Goal: Task Accomplishment & Management: Manage account settings

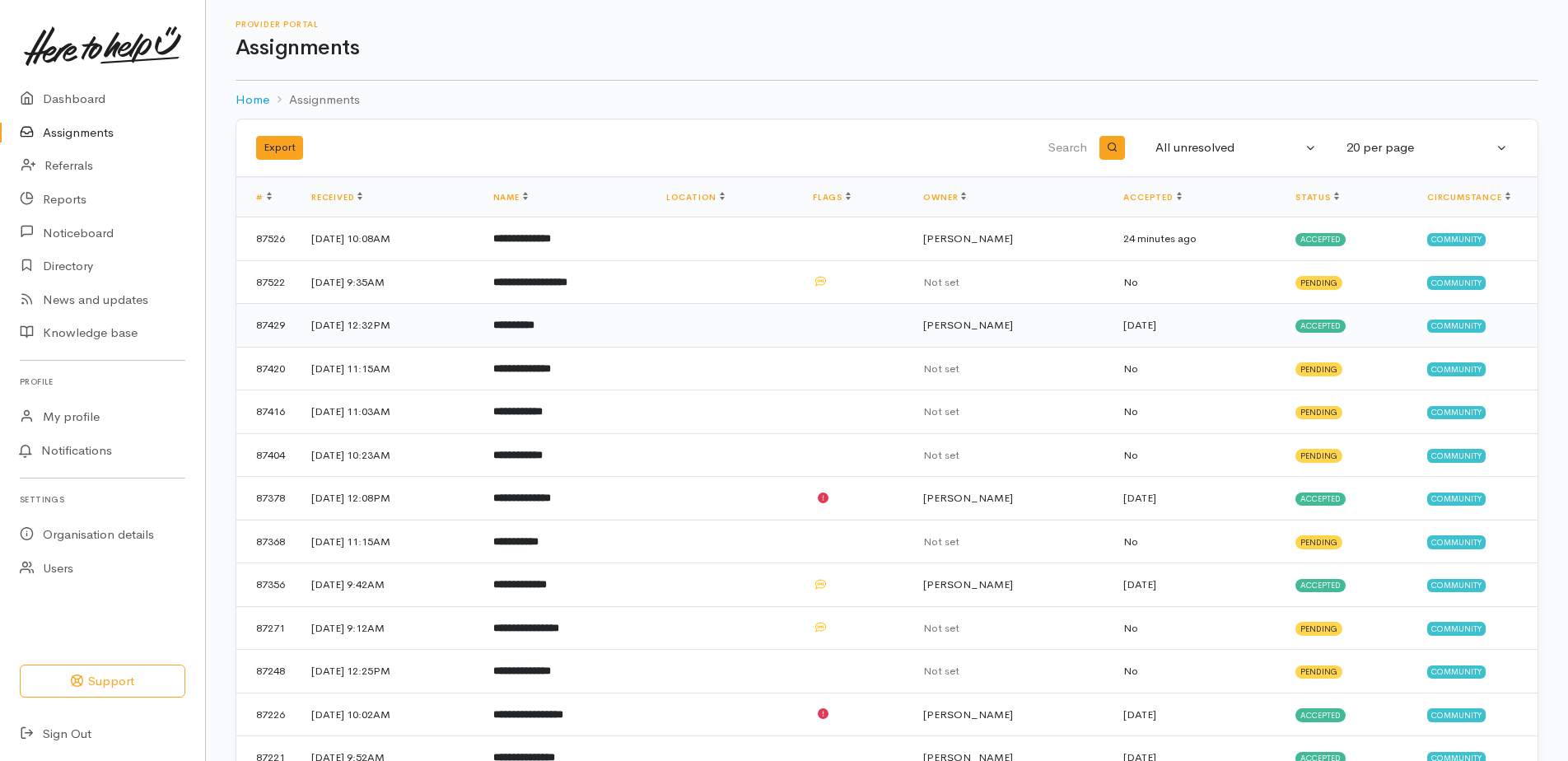
scroll to position [167, 0]
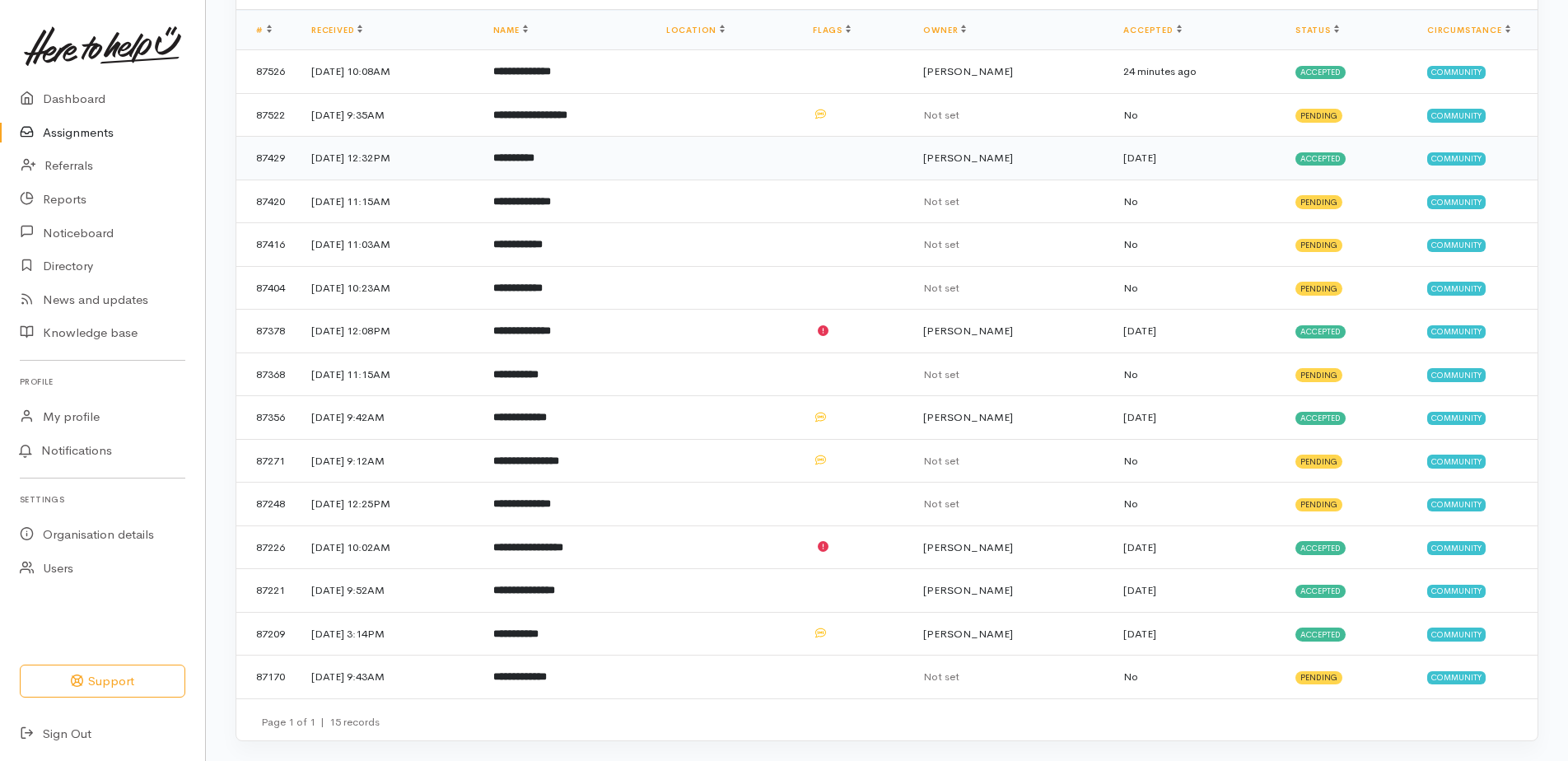
click at [535, 154] on b "**********" at bounding box center [514, 157] width 41 height 10
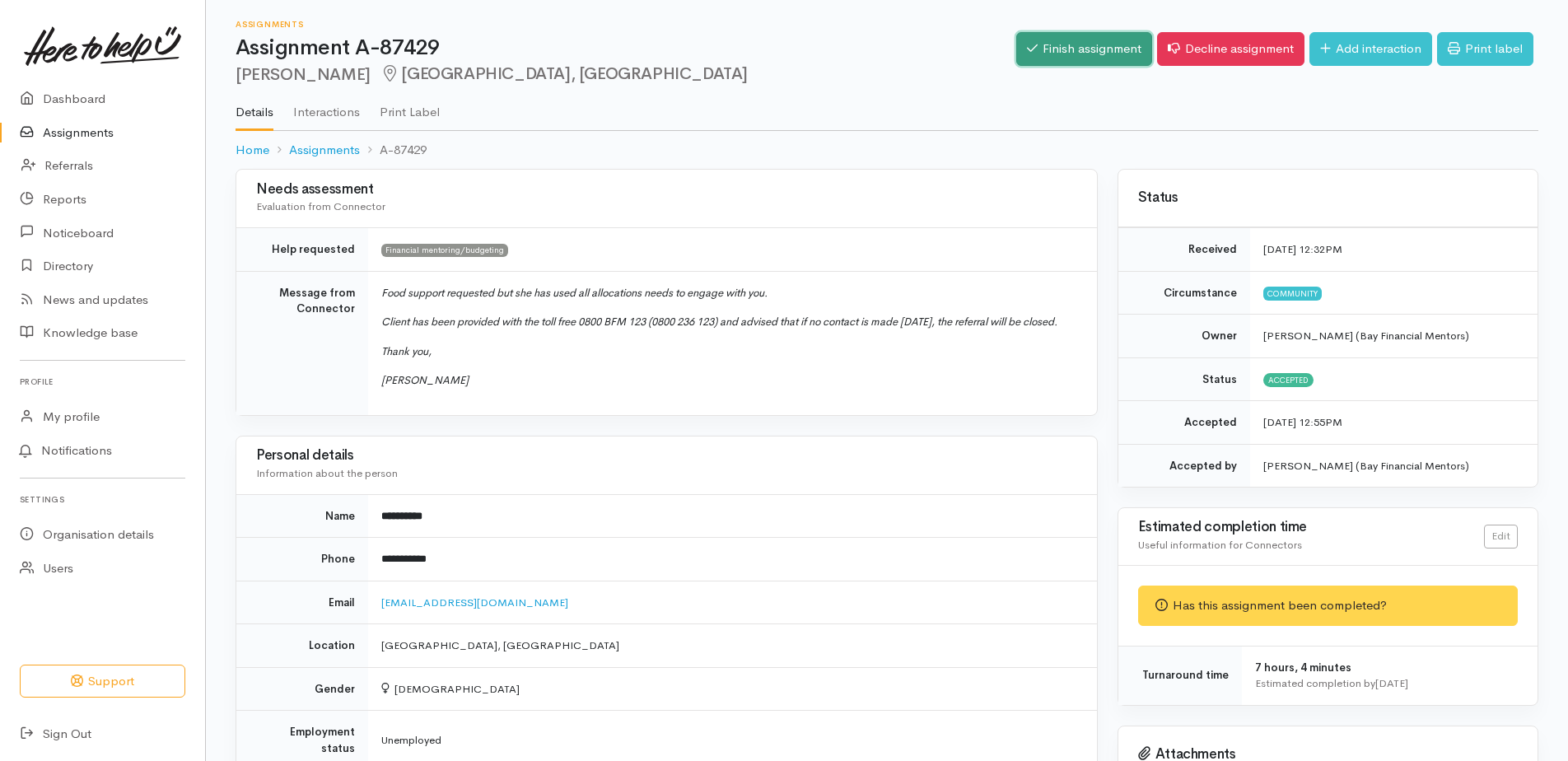
click at [1101, 57] on link "Finish assignment" at bounding box center [1084, 49] width 136 height 34
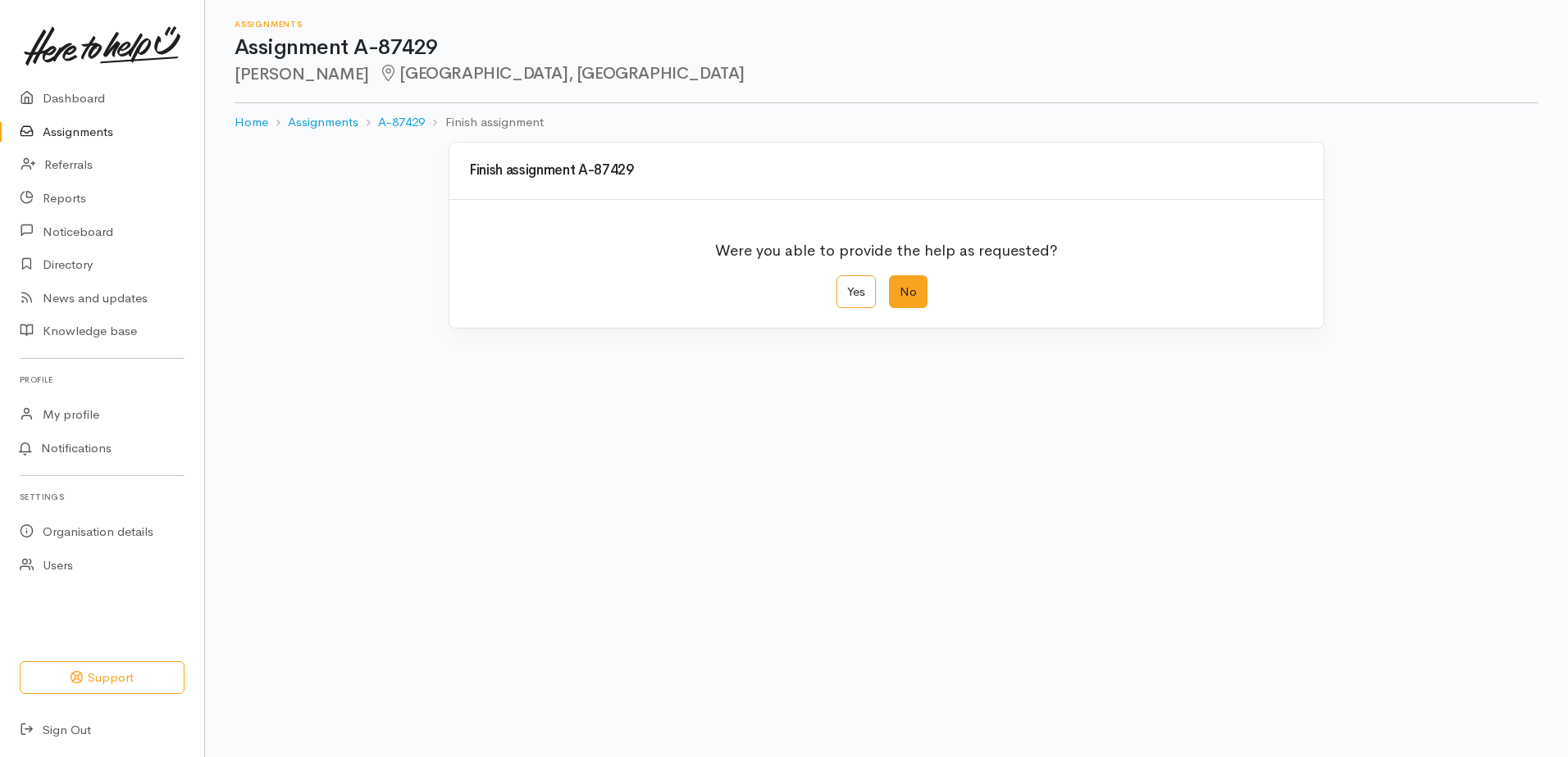
click at [919, 292] on label "No" at bounding box center [908, 292] width 39 height 34
click at [899, 286] on input "No" at bounding box center [894, 280] width 10 height 10
radio input "true"
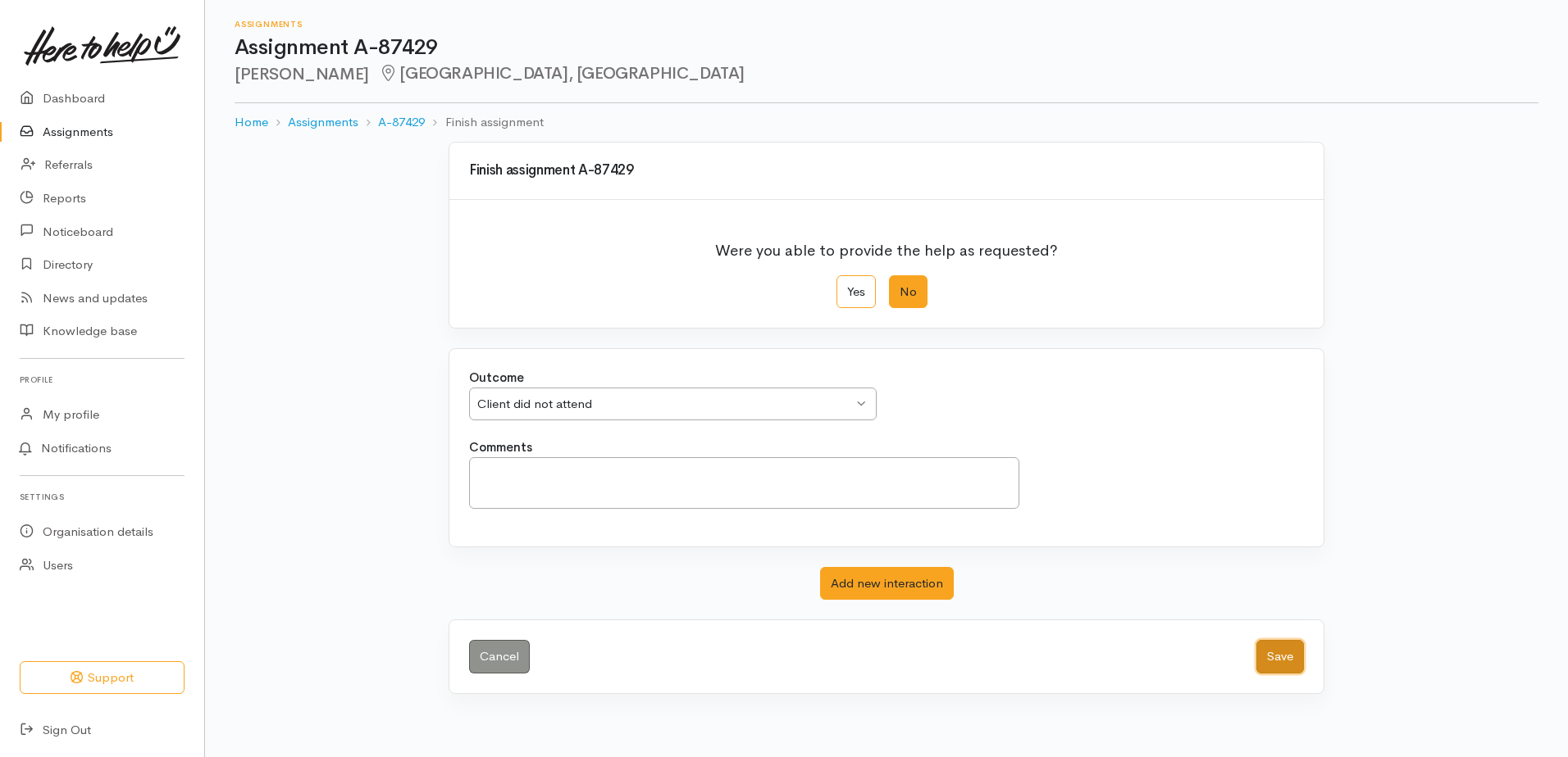
click at [1290, 655] on button "Save" at bounding box center [1280, 657] width 48 height 34
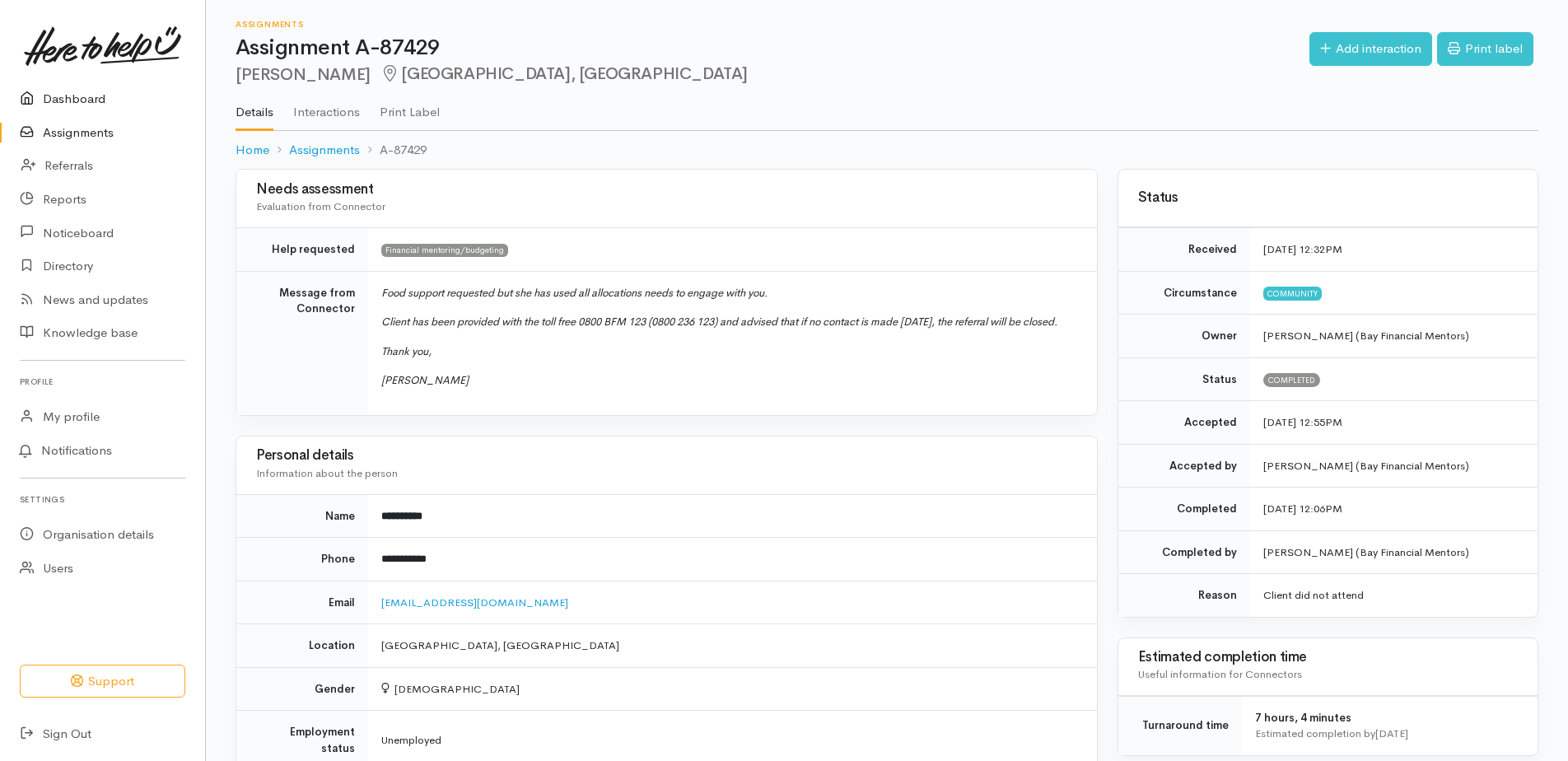
click at [84, 97] on link "Dashboard" at bounding box center [103, 99] width 205 height 34
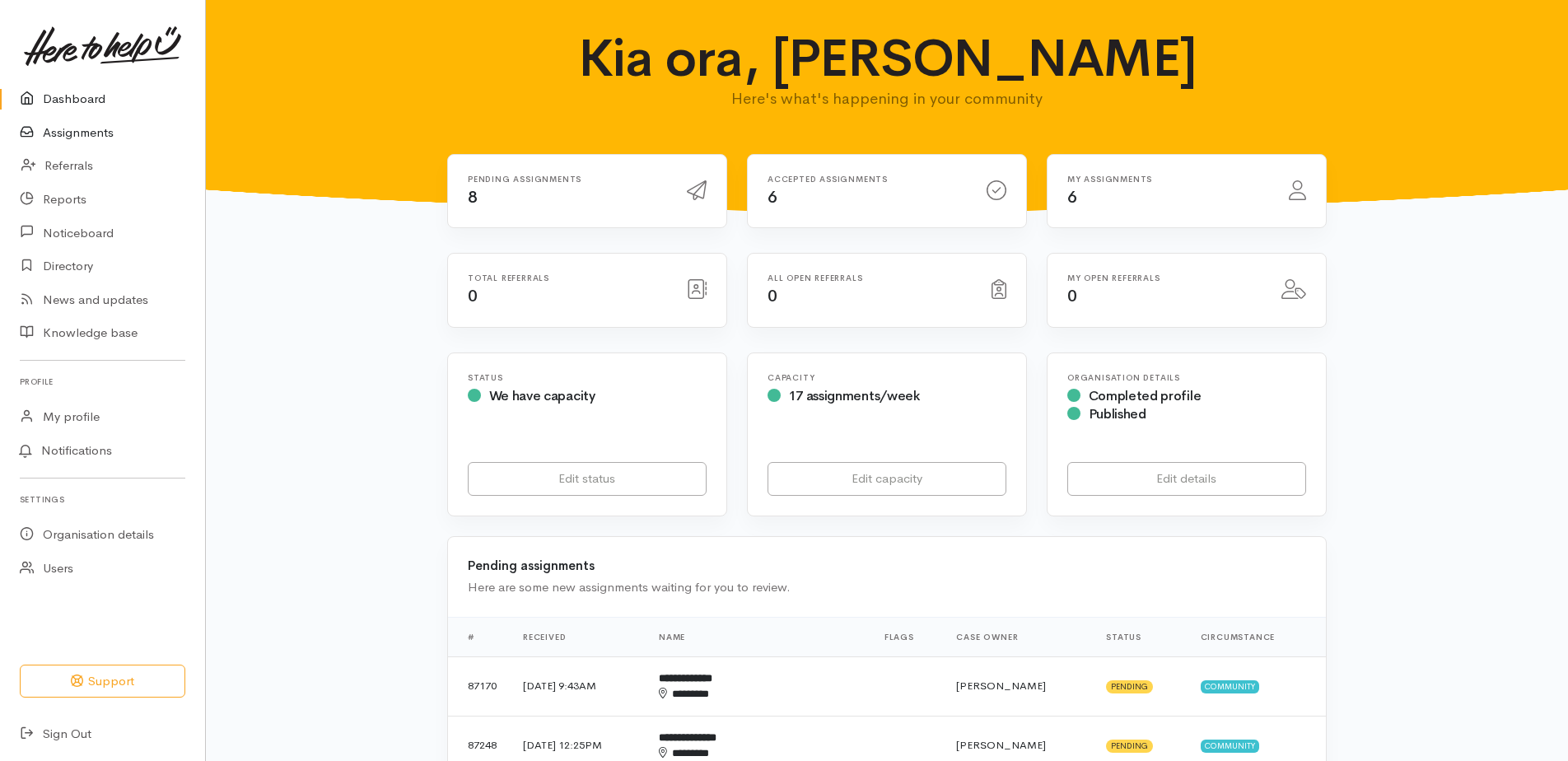
click at [70, 133] on link "Assignments" at bounding box center [103, 133] width 205 height 34
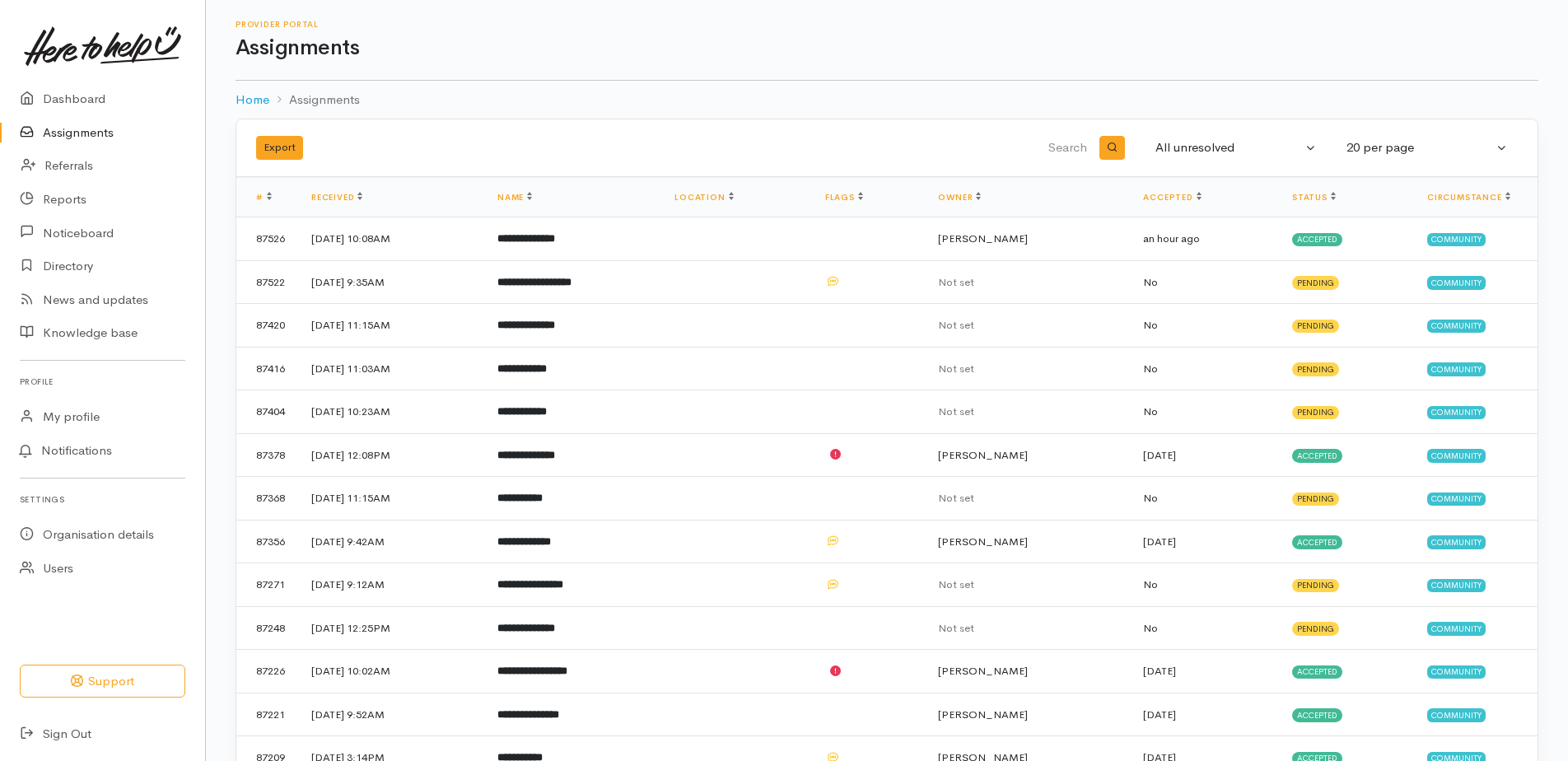
click at [74, 131] on link "Assignments" at bounding box center [103, 133] width 205 height 34
drag, startPoint x: 0, startPoint y: 0, endPoint x: 70, endPoint y: 102, distance: 123.7
click at [70, 102] on link "Dashboard" at bounding box center [103, 99] width 205 height 34
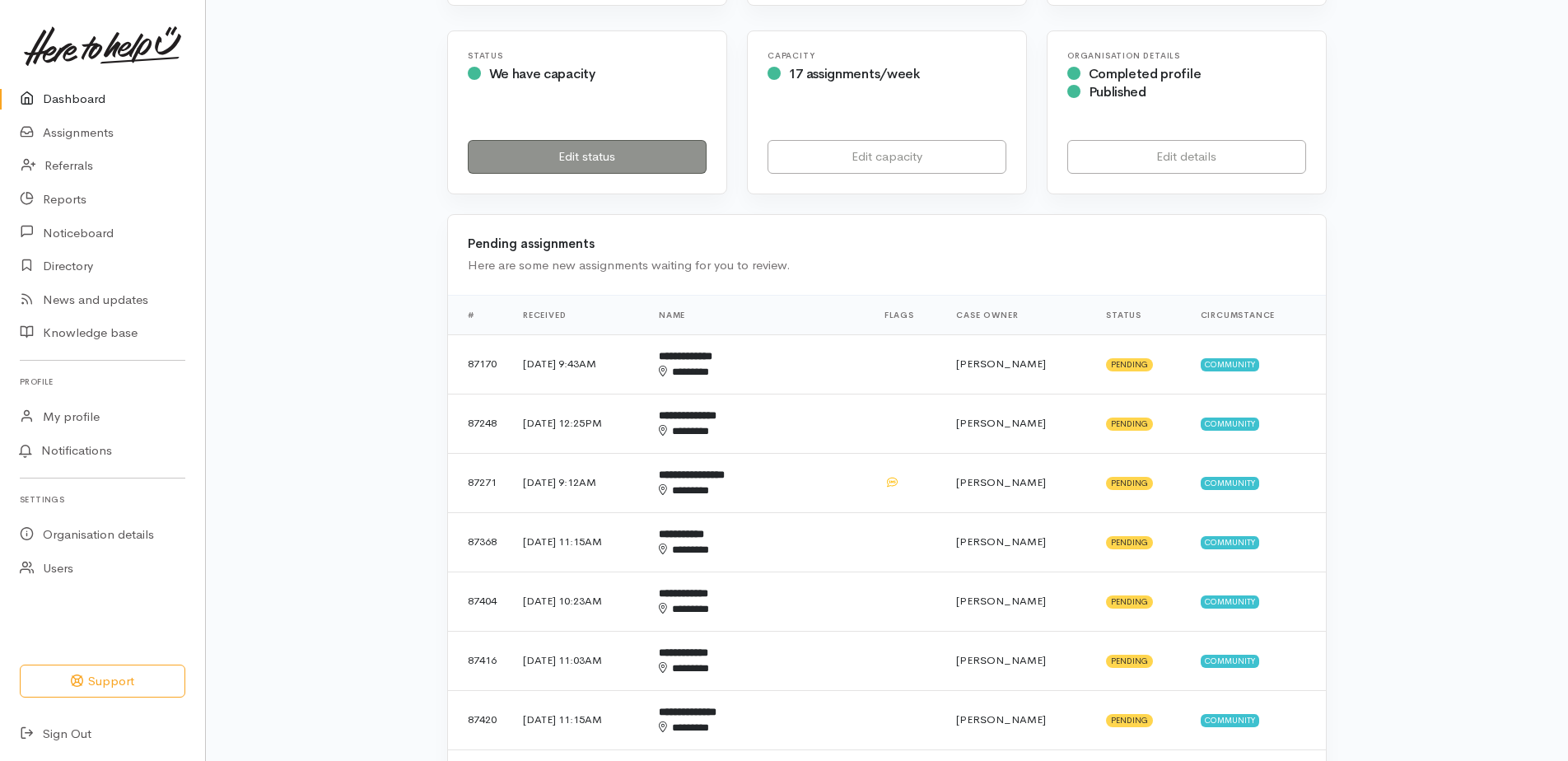
scroll to position [330, 0]
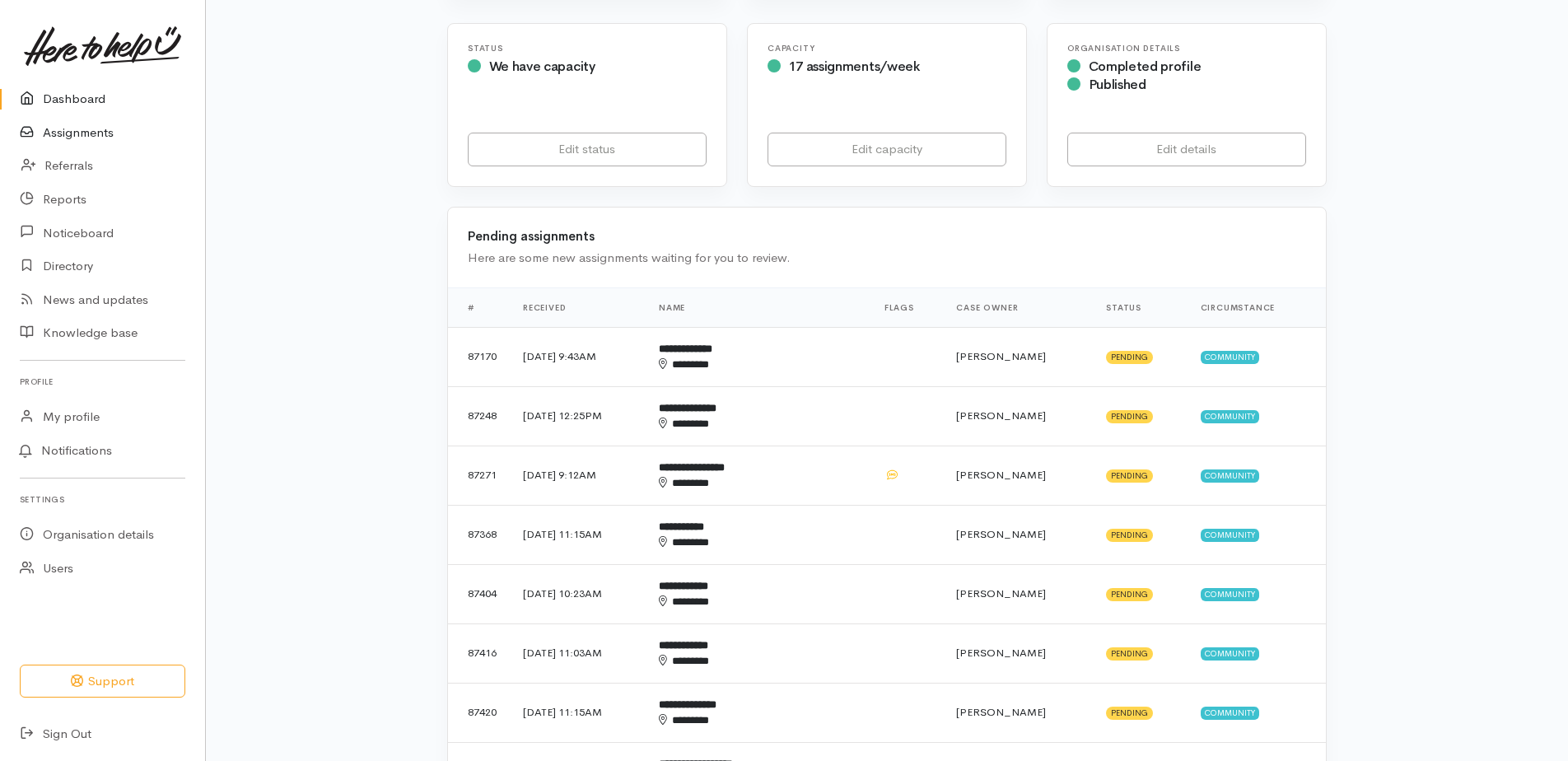
click at [71, 130] on link "Assignments" at bounding box center [103, 133] width 205 height 34
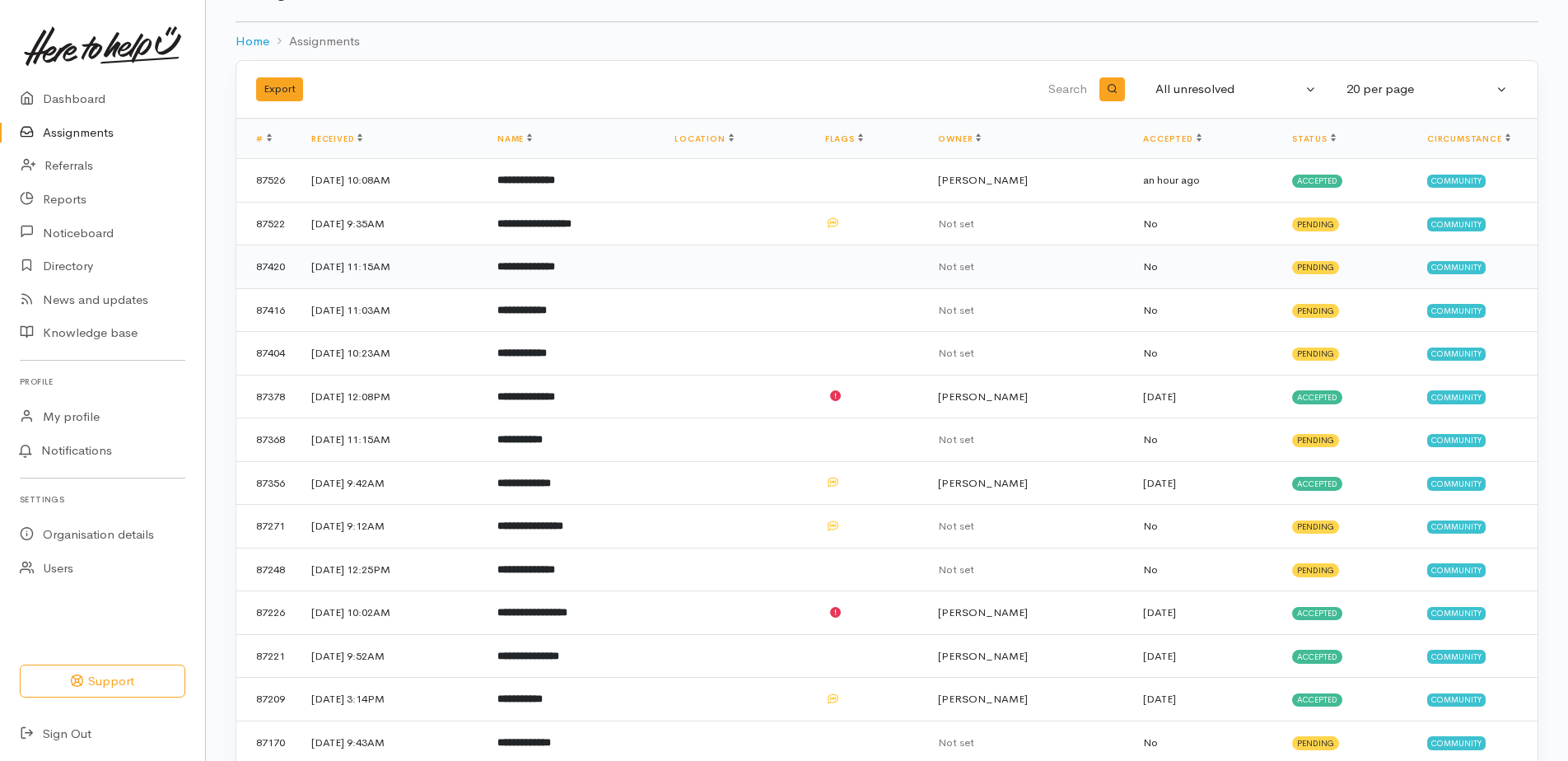
scroll to position [124, 0]
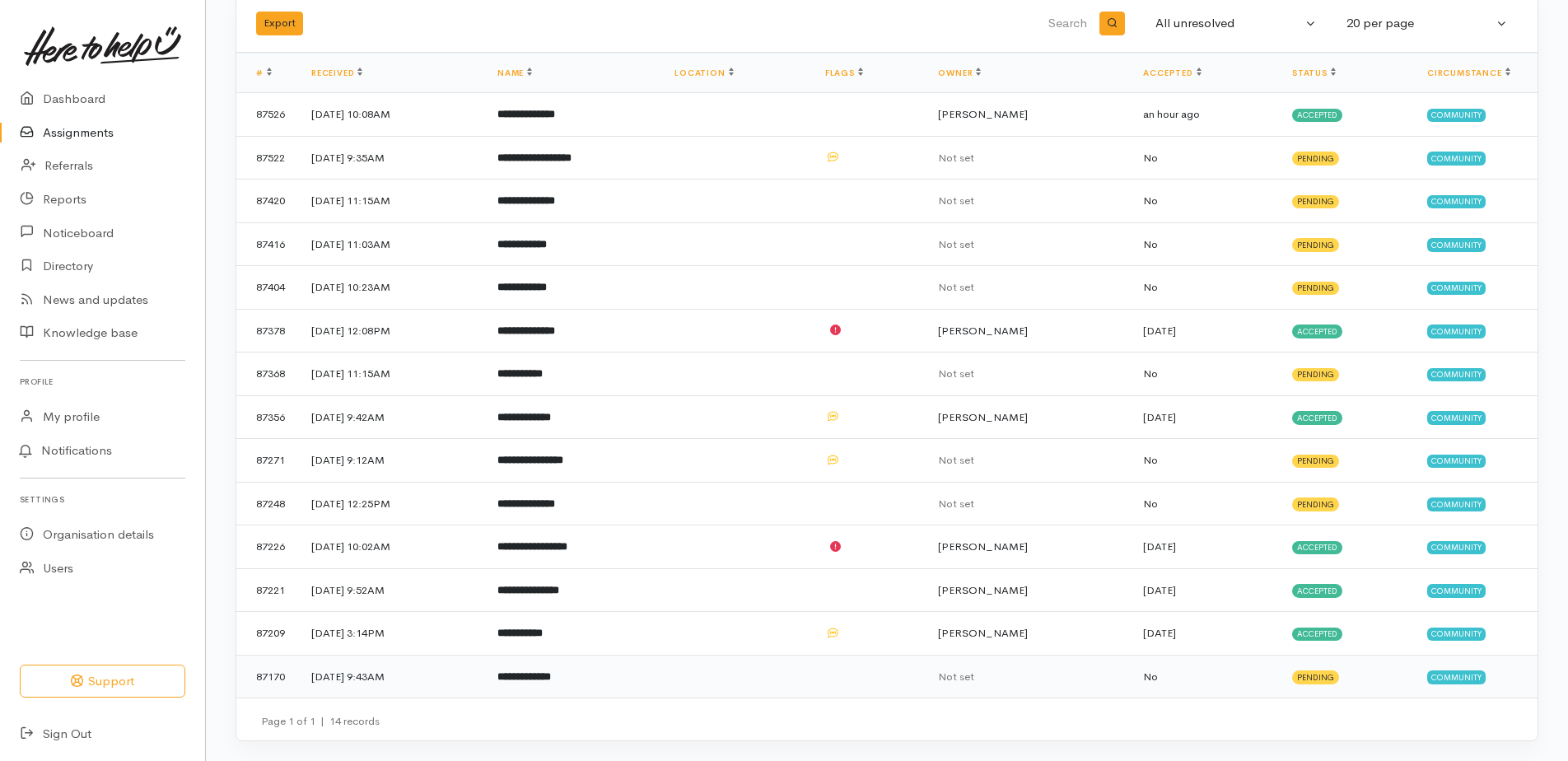
click at [551, 673] on b "**********" at bounding box center [524, 677] width 54 height 10
click at [551, 671] on b "**********" at bounding box center [524, 677] width 54 height 10
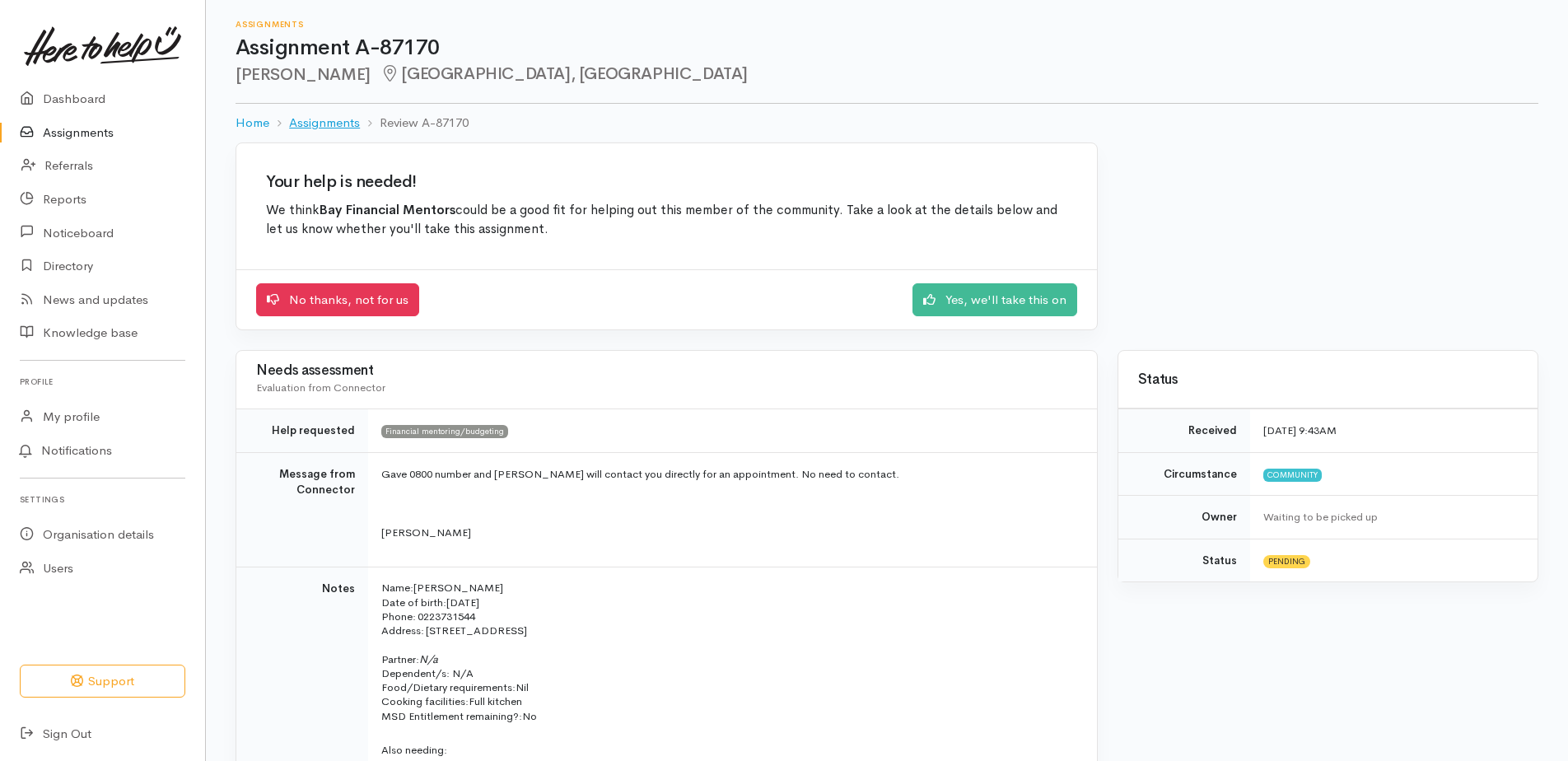
click at [338, 124] on link "Assignments" at bounding box center [324, 123] width 70 height 19
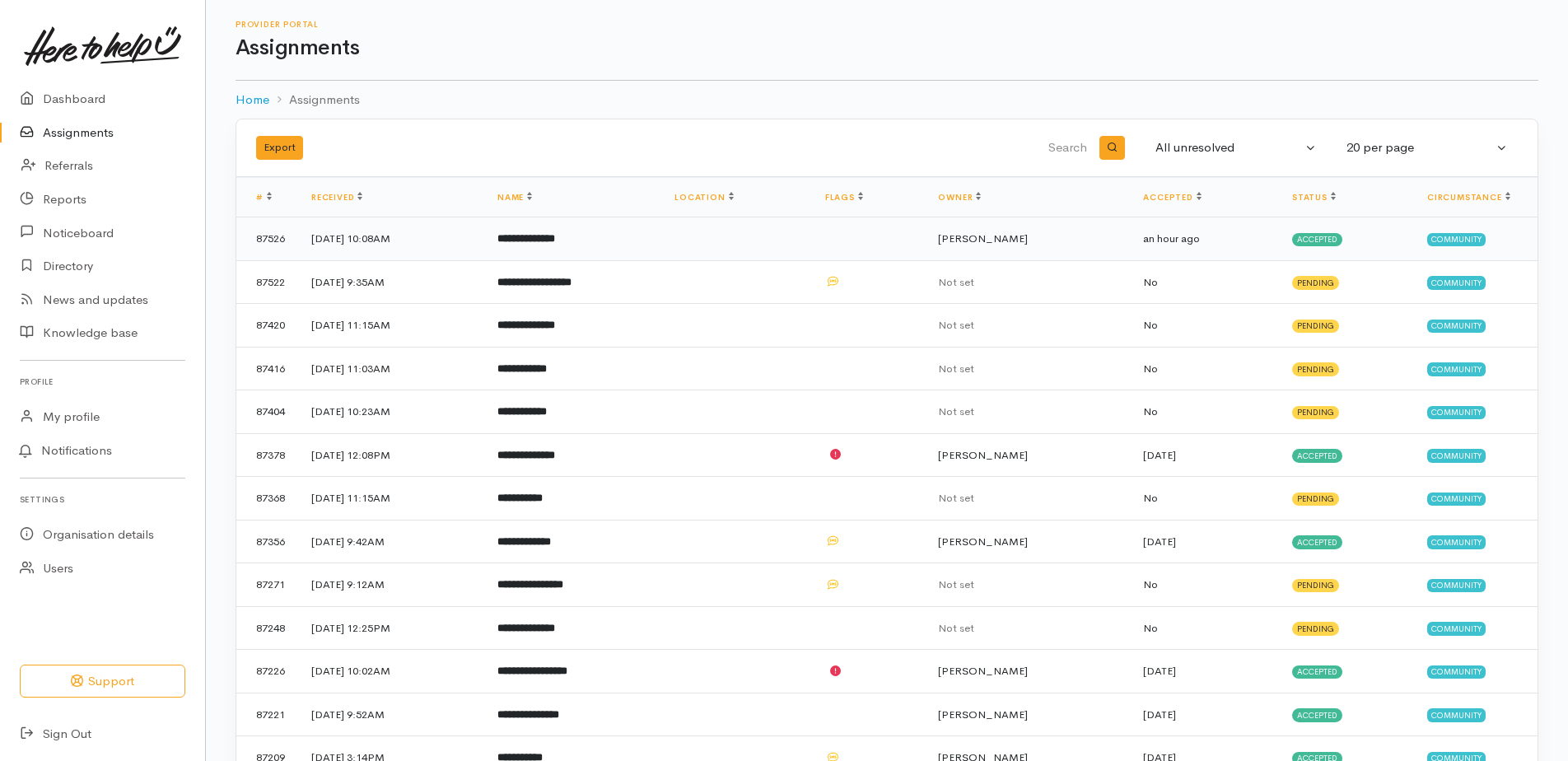
scroll to position [124, 0]
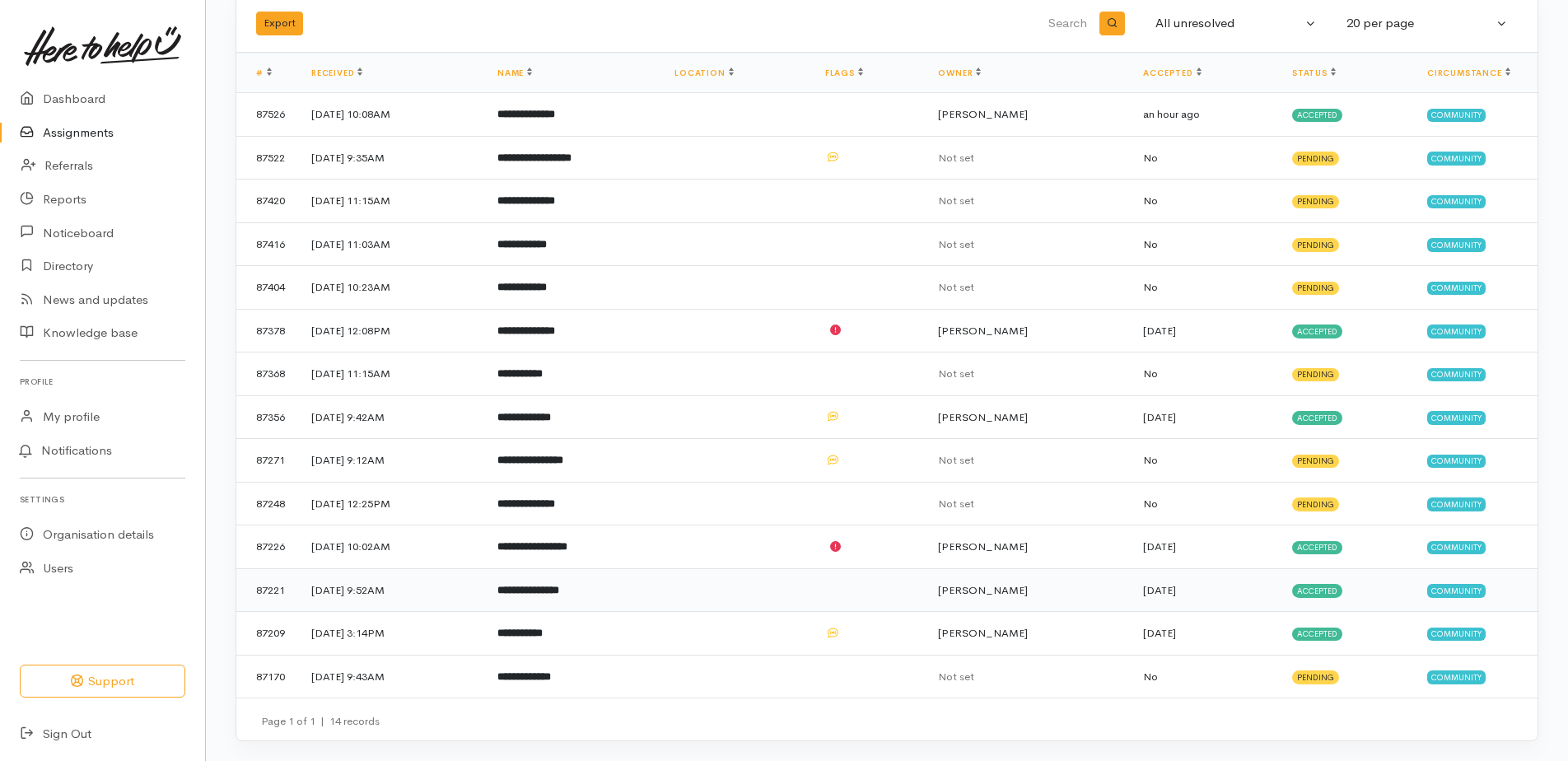
click at [559, 587] on b "**********" at bounding box center [528, 591] width 62 height 10
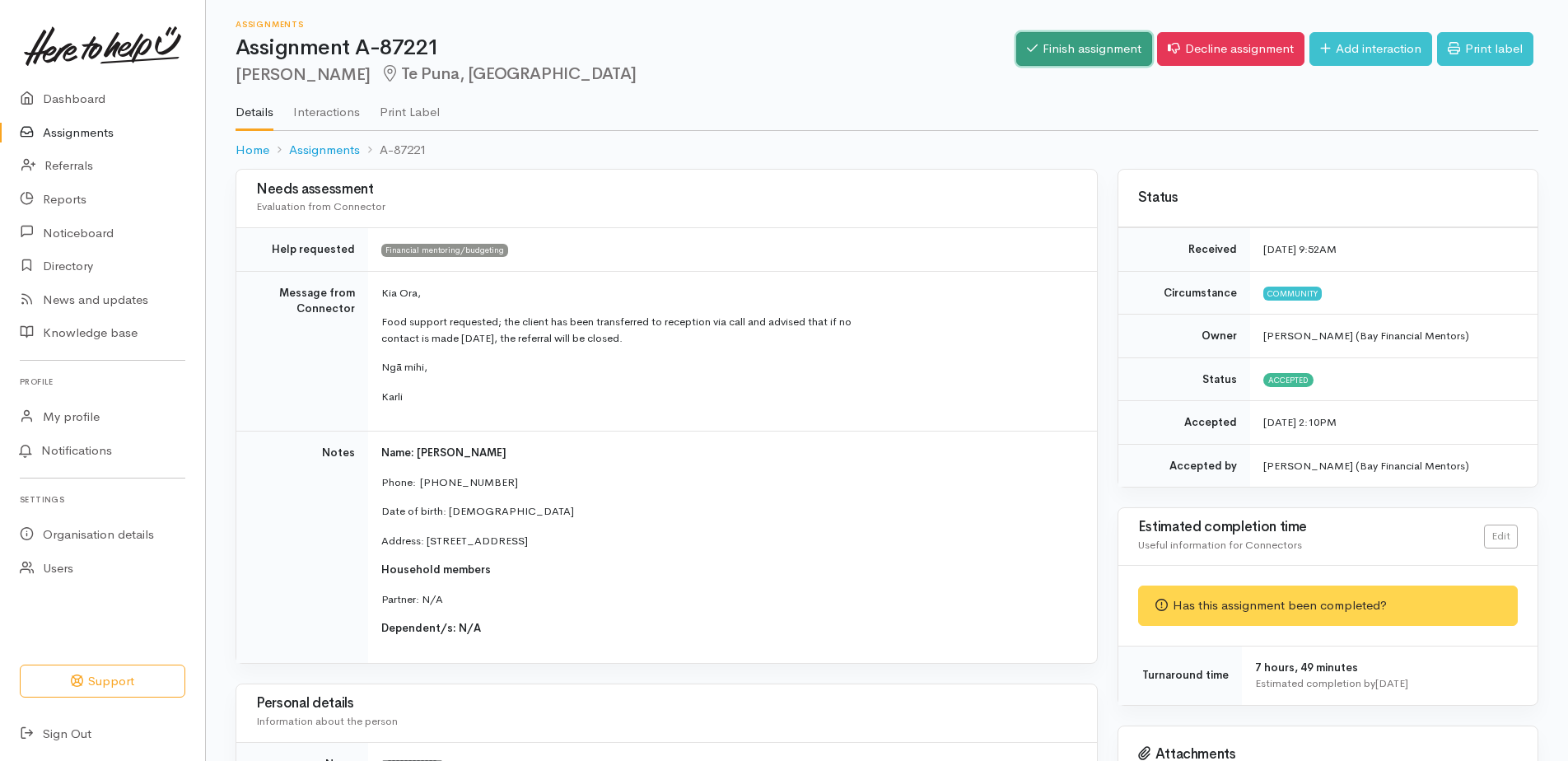
click at [1072, 45] on link "Finish assignment" at bounding box center [1084, 49] width 136 height 34
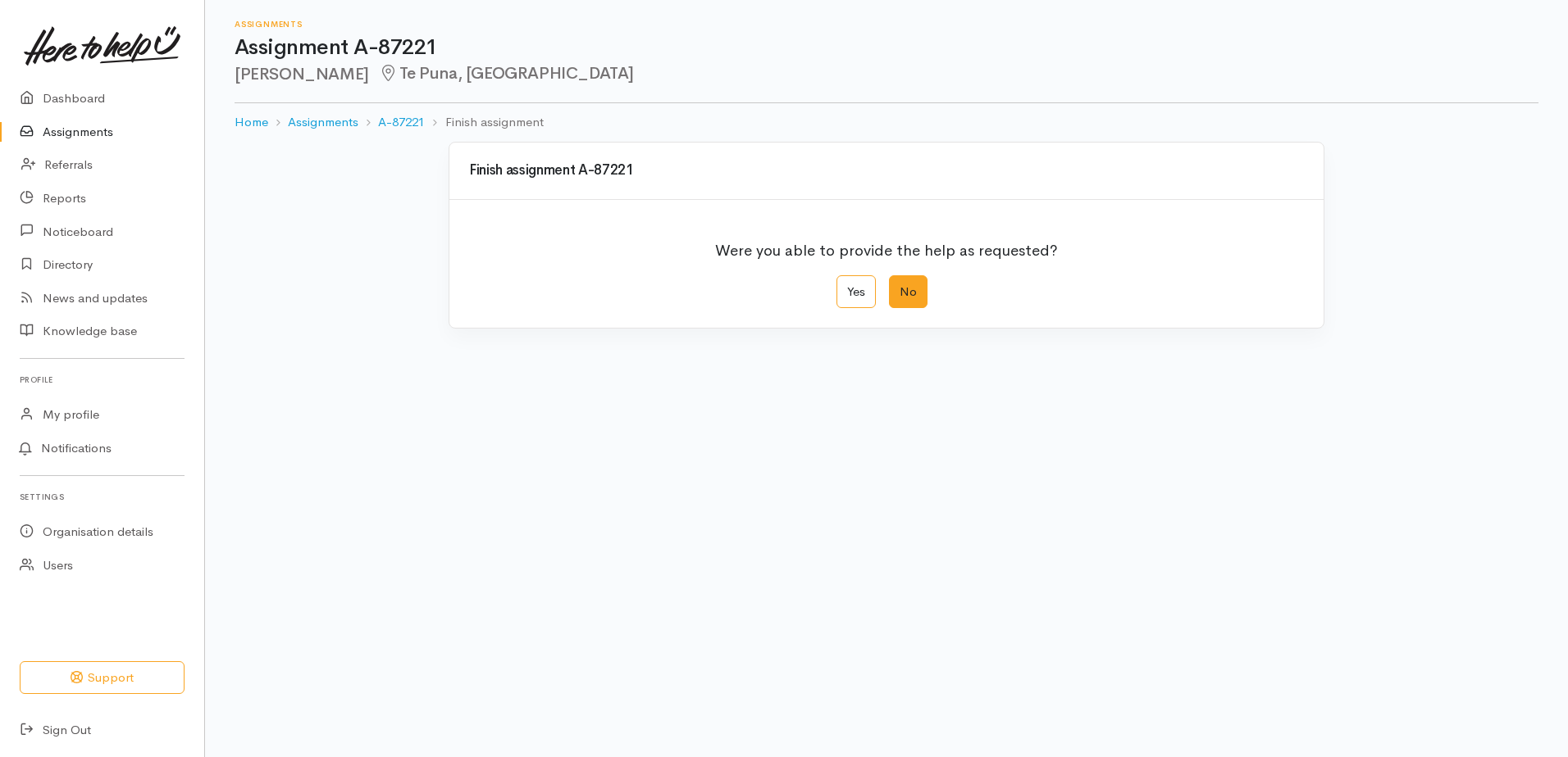
click at [909, 295] on label "No" at bounding box center [908, 292] width 39 height 34
click at [899, 286] on input "No" at bounding box center [894, 280] width 10 height 10
radio input "true"
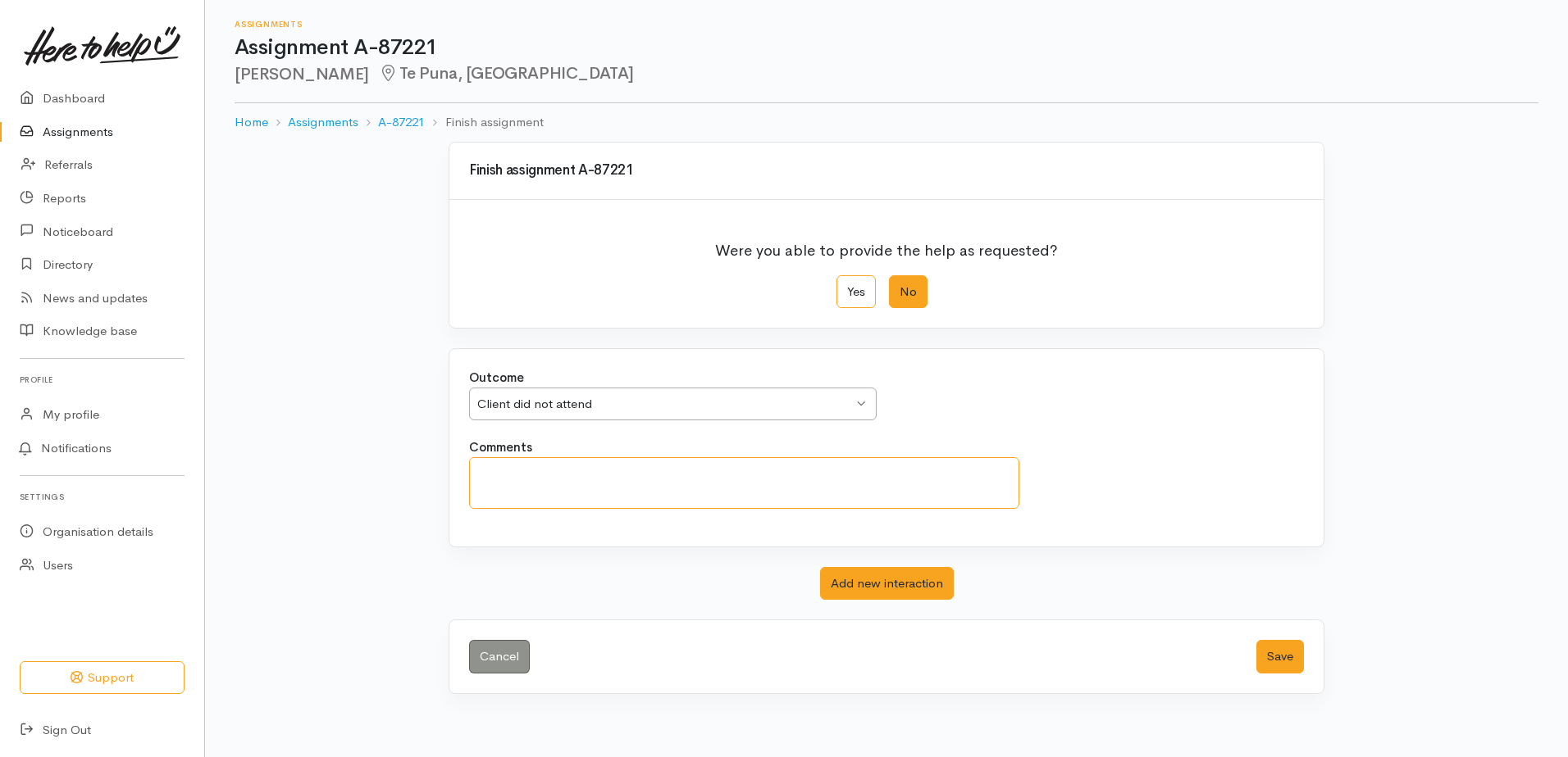
click at [699, 484] on textarea "Comments" at bounding box center [744, 484] width 550 height 52
type textarea "No show"
click at [1280, 648] on button "Save" at bounding box center [1280, 657] width 48 height 34
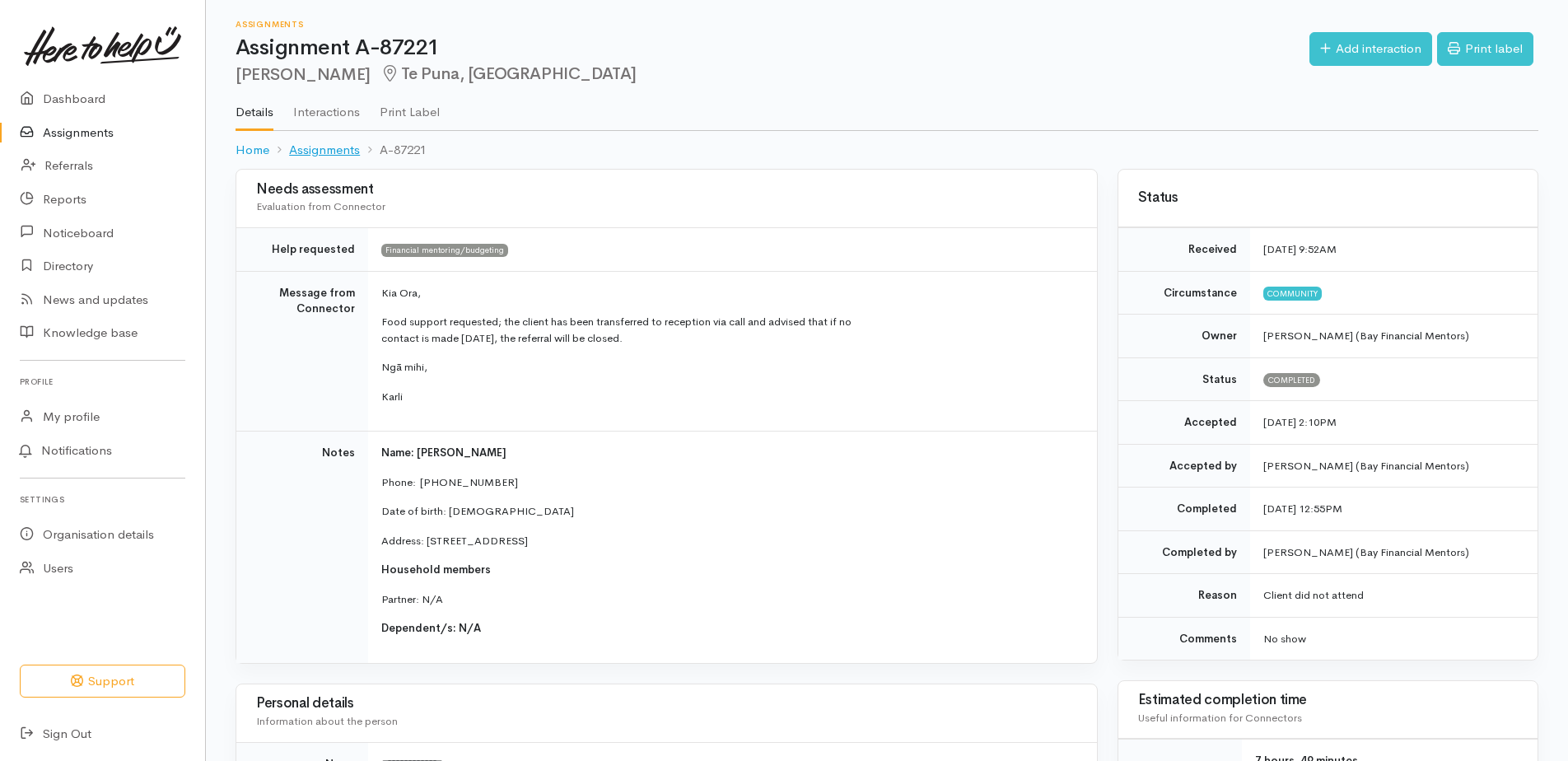
click at [321, 153] on link "Assignments" at bounding box center [324, 150] width 70 height 19
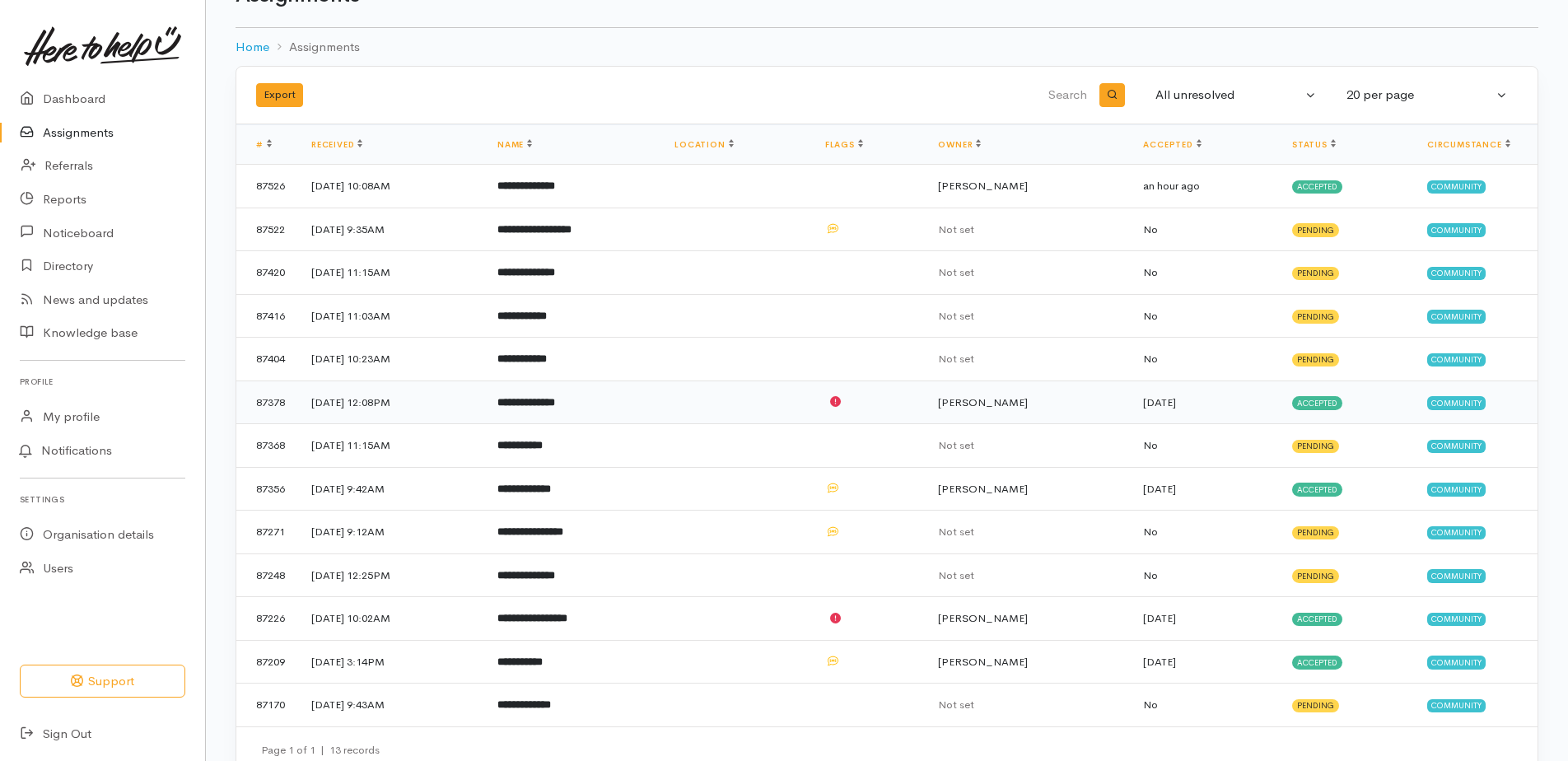
scroll to position [81, 0]
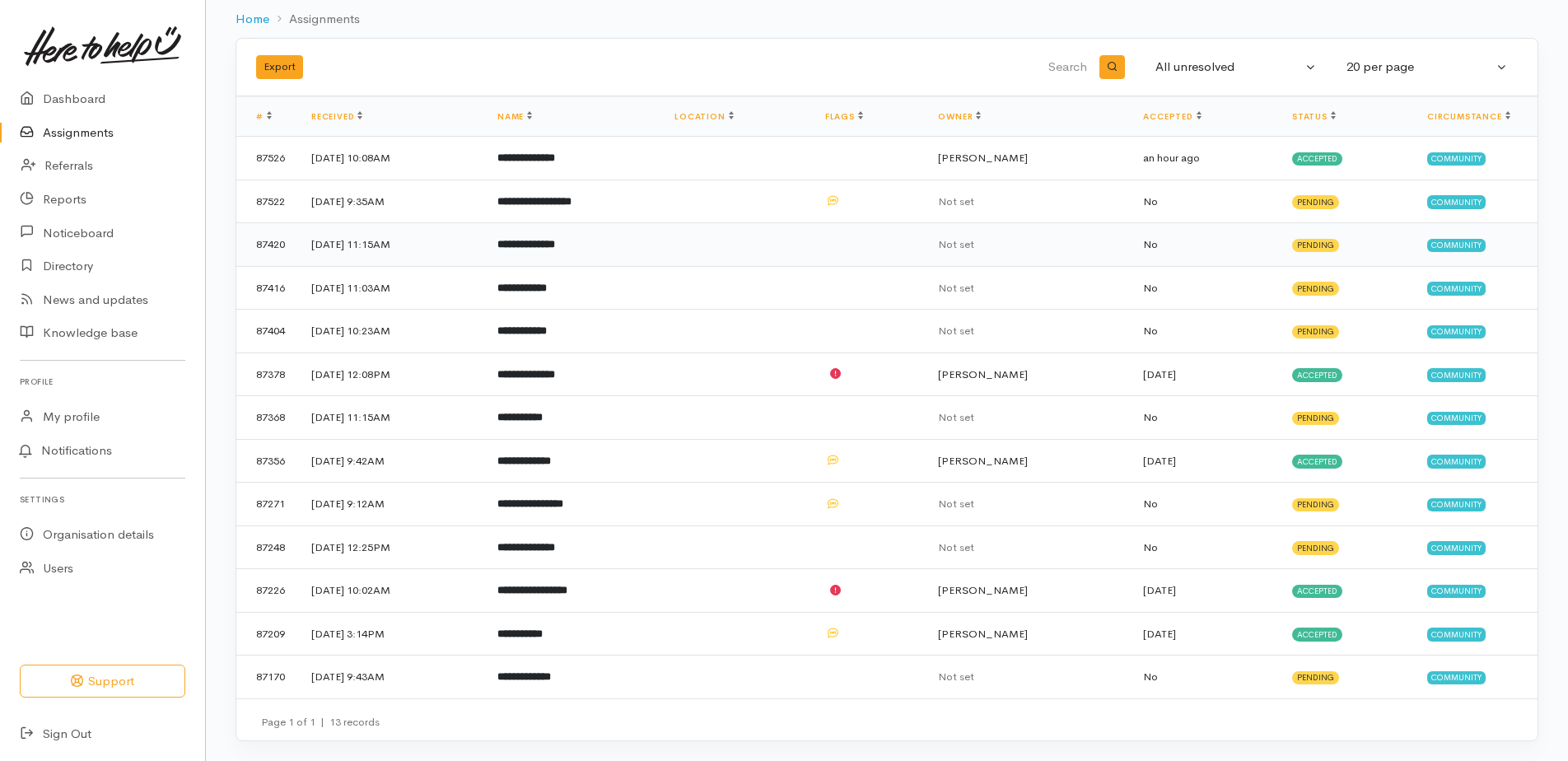
click at [555, 242] on b "**********" at bounding box center [526, 244] width 57 height 10
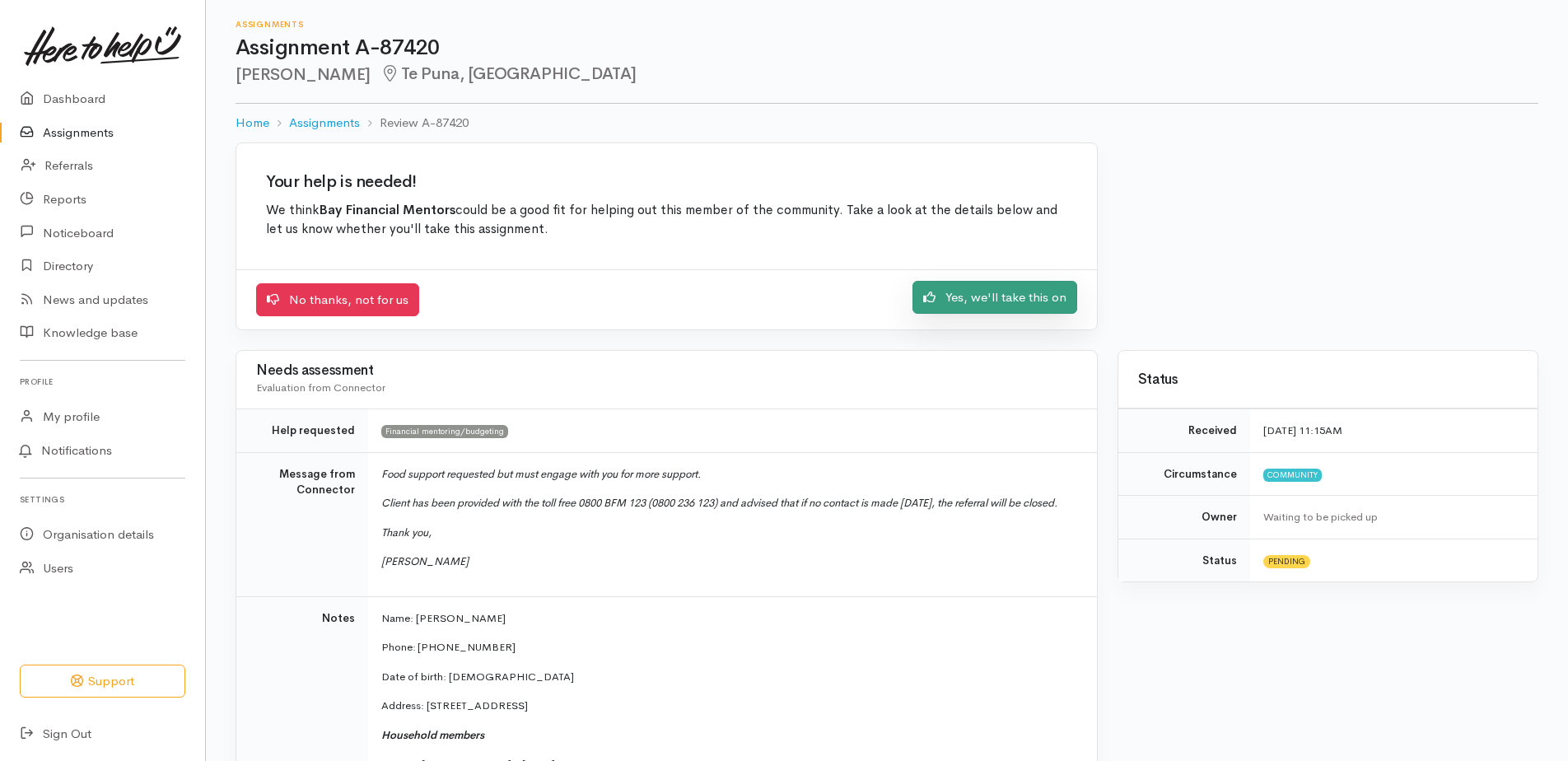
click at [986, 298] on link "Yes, we'll take this on" at bounding box center [995, 297] width 165 height 34
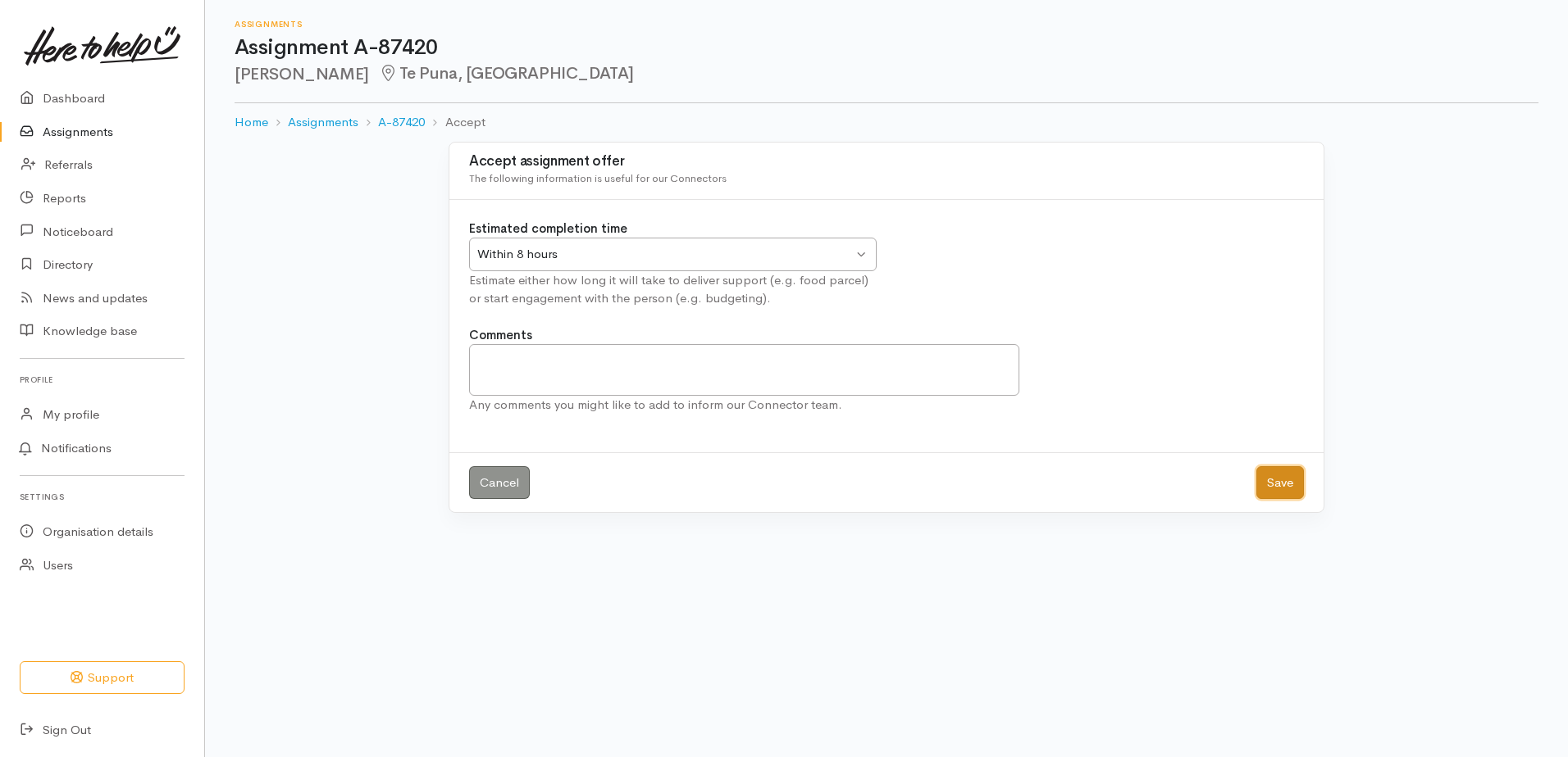
click at [1269, 473] on button "Save" at bounding box center [1280, 483] width 48 height 34
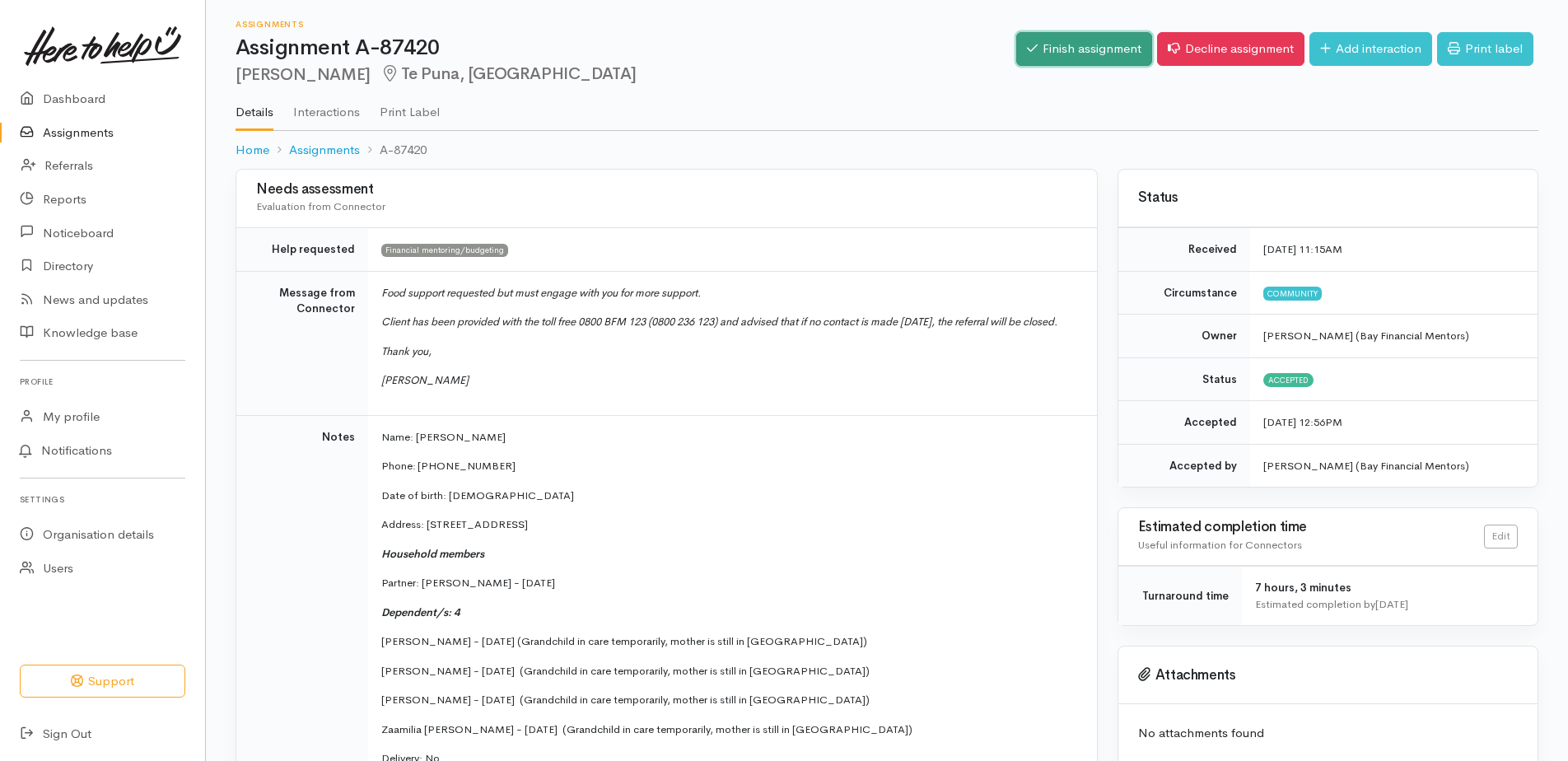
click at [1073, 55] on link "Finish assignment" at bounding box center [1084, 49] width 136 height 34
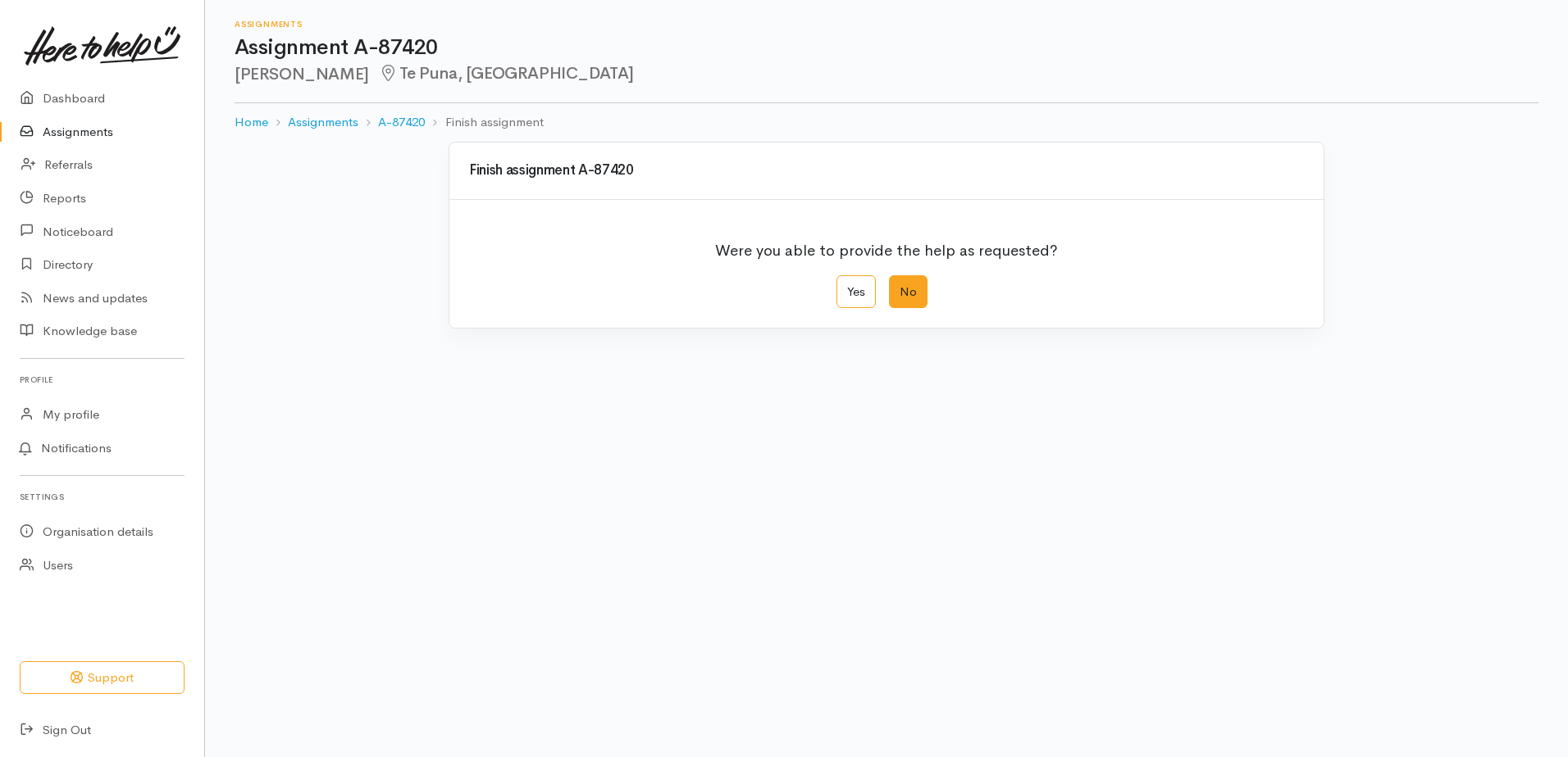
click at [903, 288] on label "No" at bounding box center [908, 292] width 39 height 34
click at [899, 286] on input "No" at bounding box center [894, 280] width 10 height 10
radio input "true"
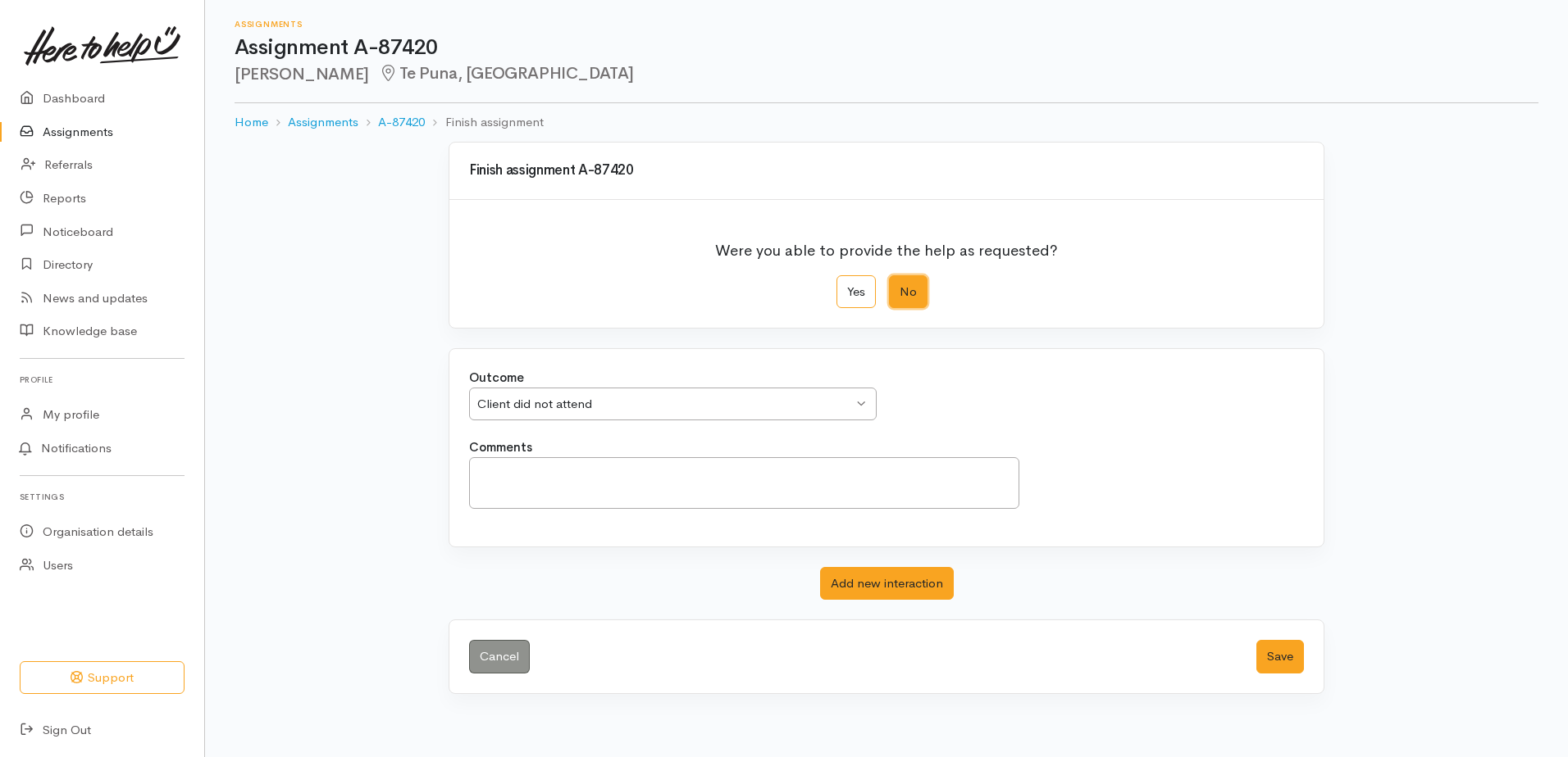
click at [532, 404] on div "Client did not attend" at bounding box center [665, 405] width 376 height 19
click at [517, 478] on textarea "Comments" at bounding box center [744, 484] width 550 height 52
type textarea "Booked for [DATE], did not show"
click at [1277, 652] on button "Save" at bounding box center [1280, 657] width 48 height 34
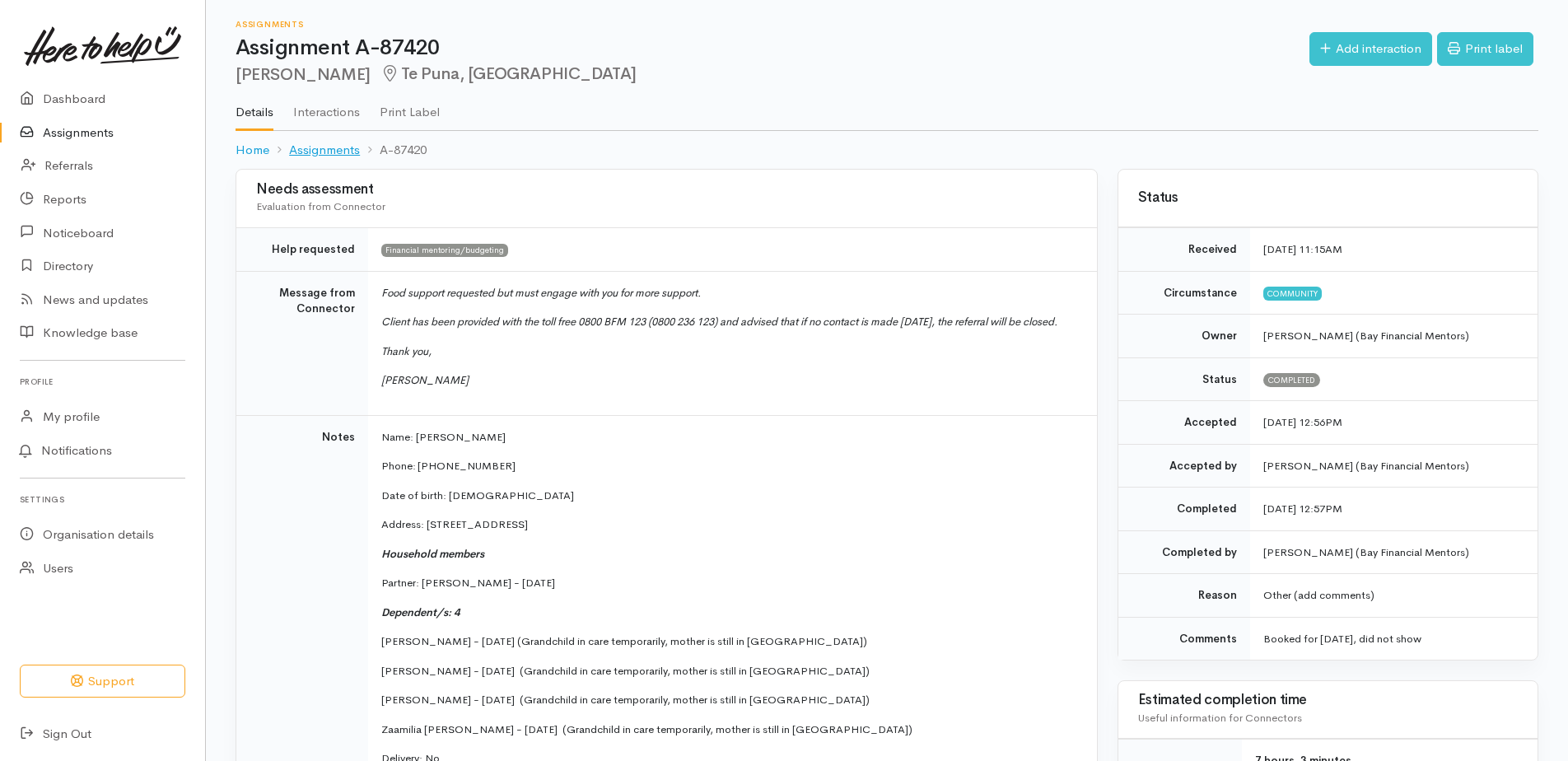
click at [329, 152] on link "Assignments" at bounding box center [324, 150] width 70 height 19
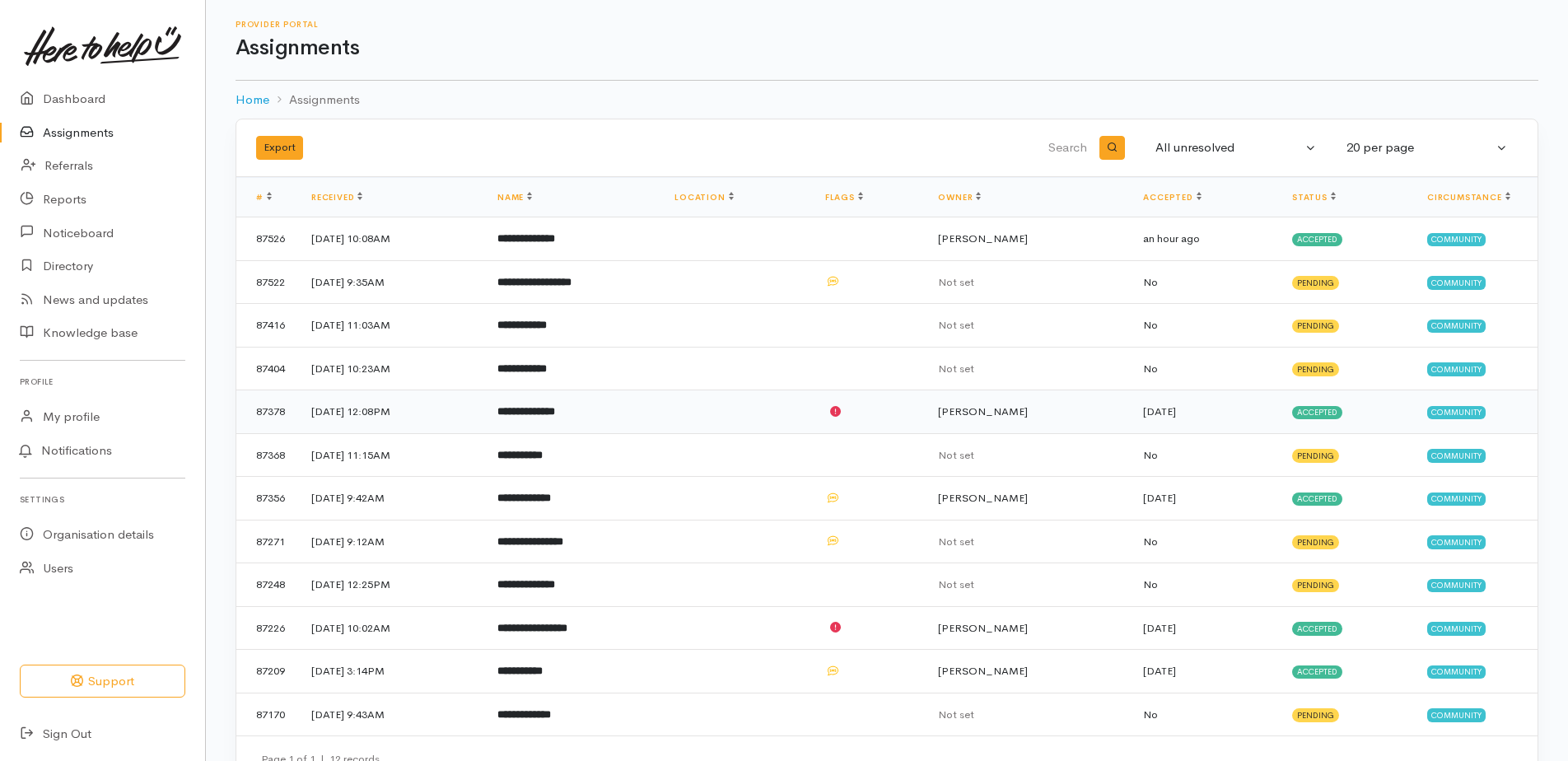
click at [555, 411] on b "**********" at bounding box center [526, 411] width 57 height 10
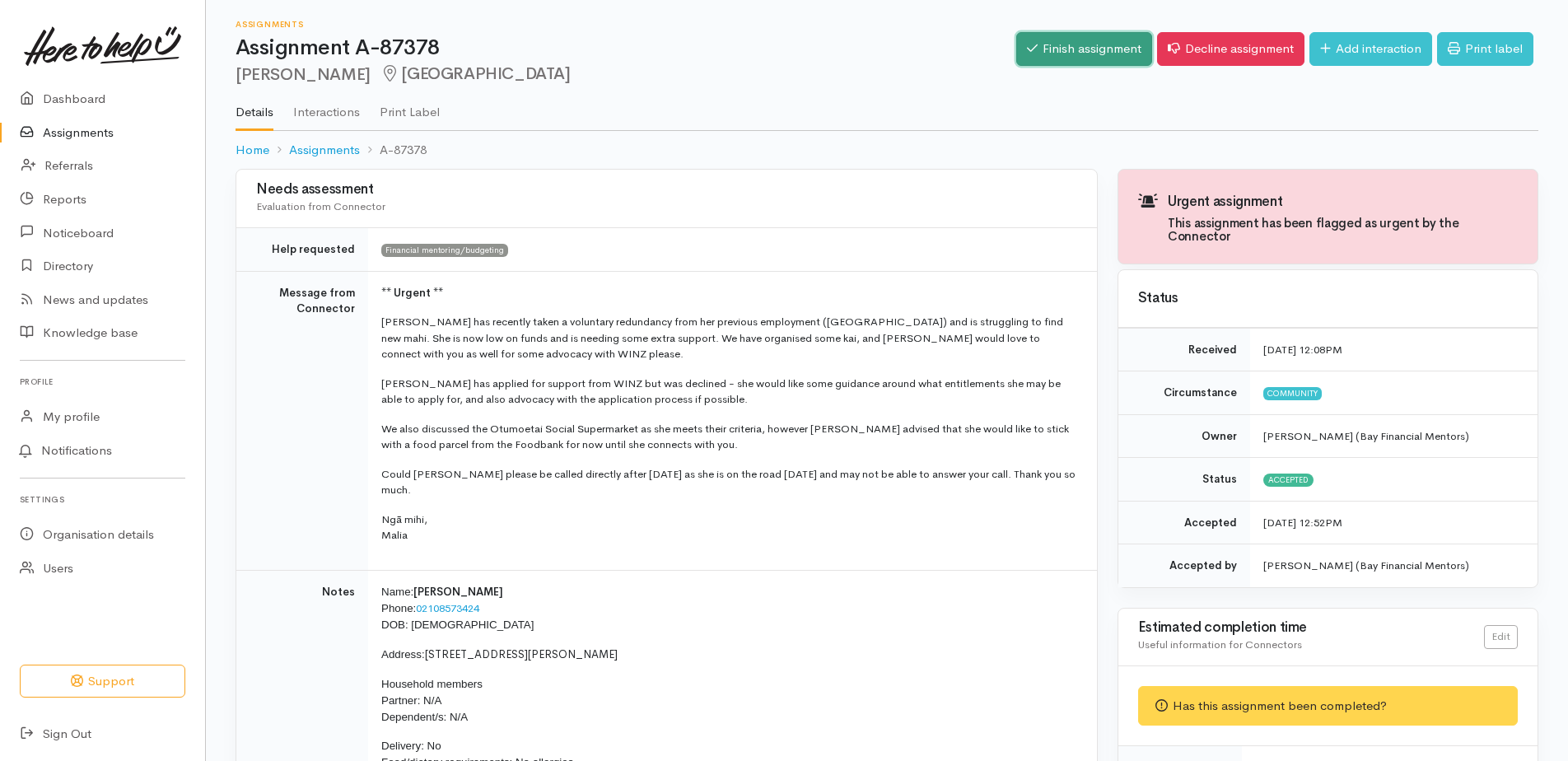
click at [1040, 56] on link "Finish assignment" at bounding box center [1084, 49] width 136 height 34
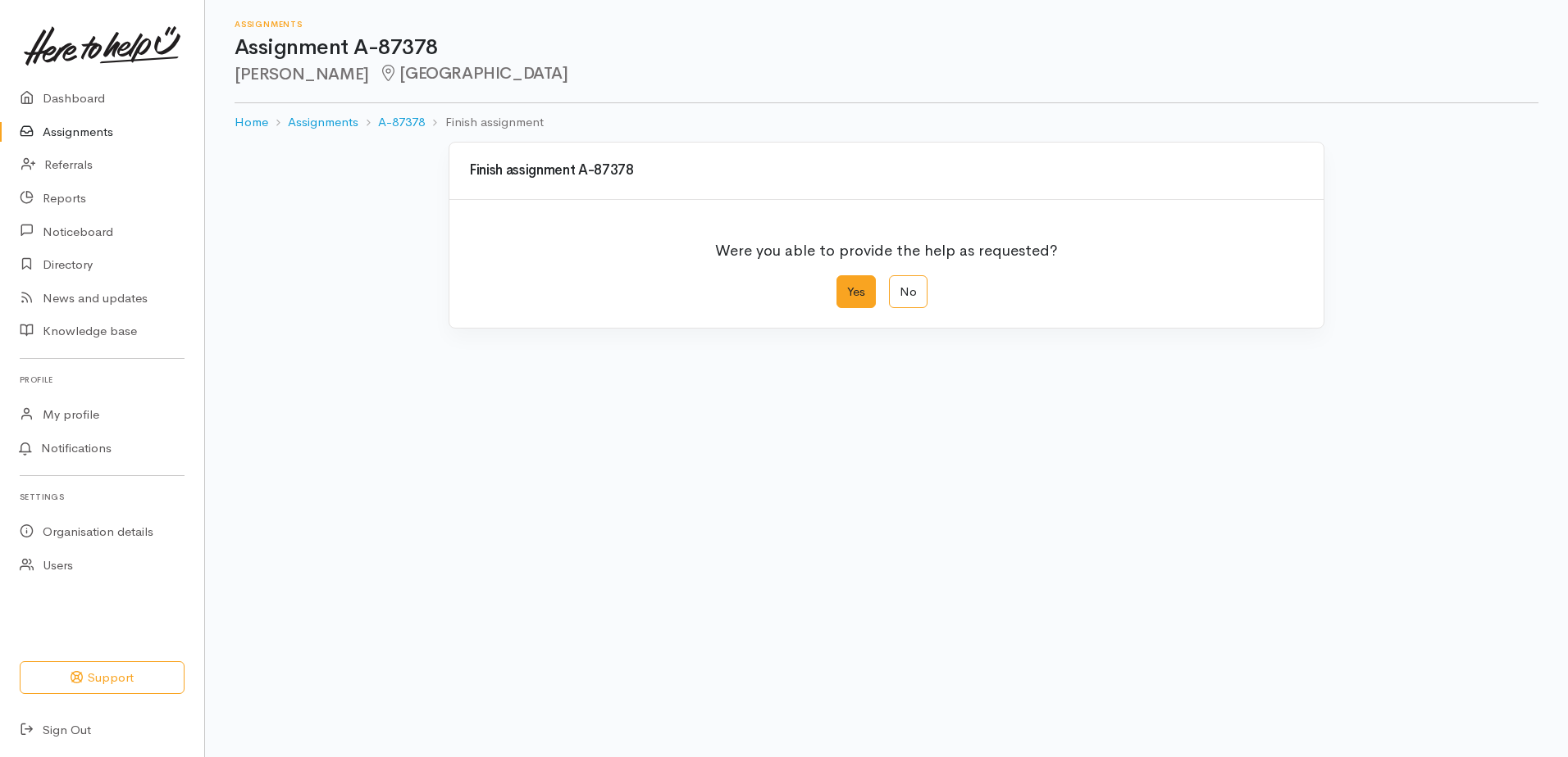
click at [859, 292] on label "Yes" at bounding box center [855, 292] width 39 height 34
click at [847, 286] on input "Yes" at bounding box center [841, 280] width 10 height 10
radio input "true"
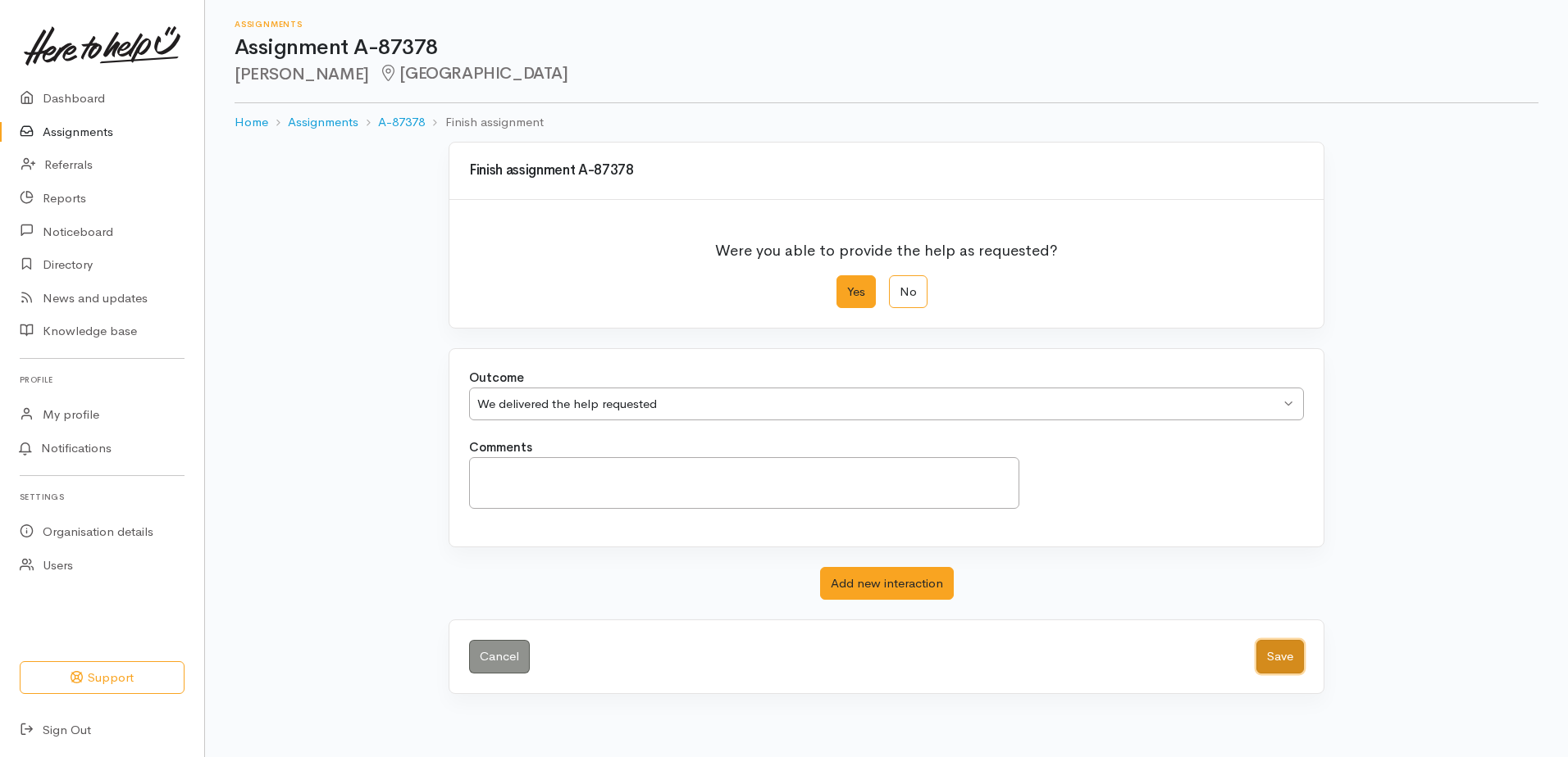
click at [1288, 658] on button "Save" at bounding box center [1280, 657] width 48 height 34
